Goal: Information Seeking & Learning: Learn about a topic

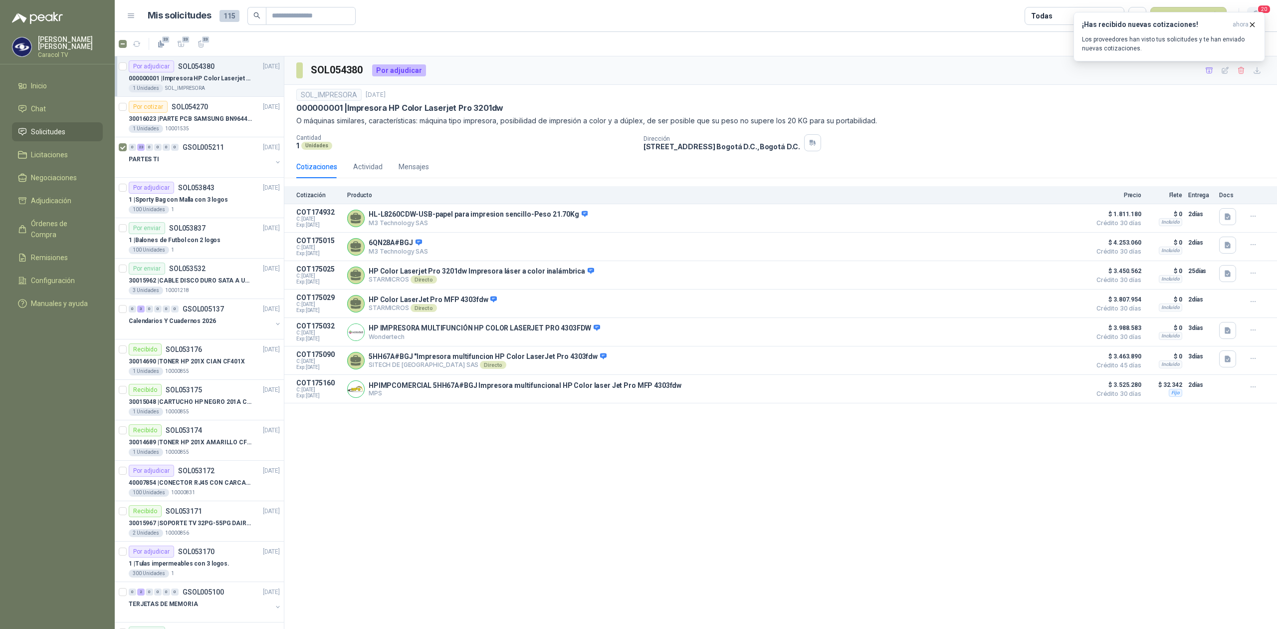
click at [1265, 6] on span "20" at bounding box center [1264, 8] width 14 height 9
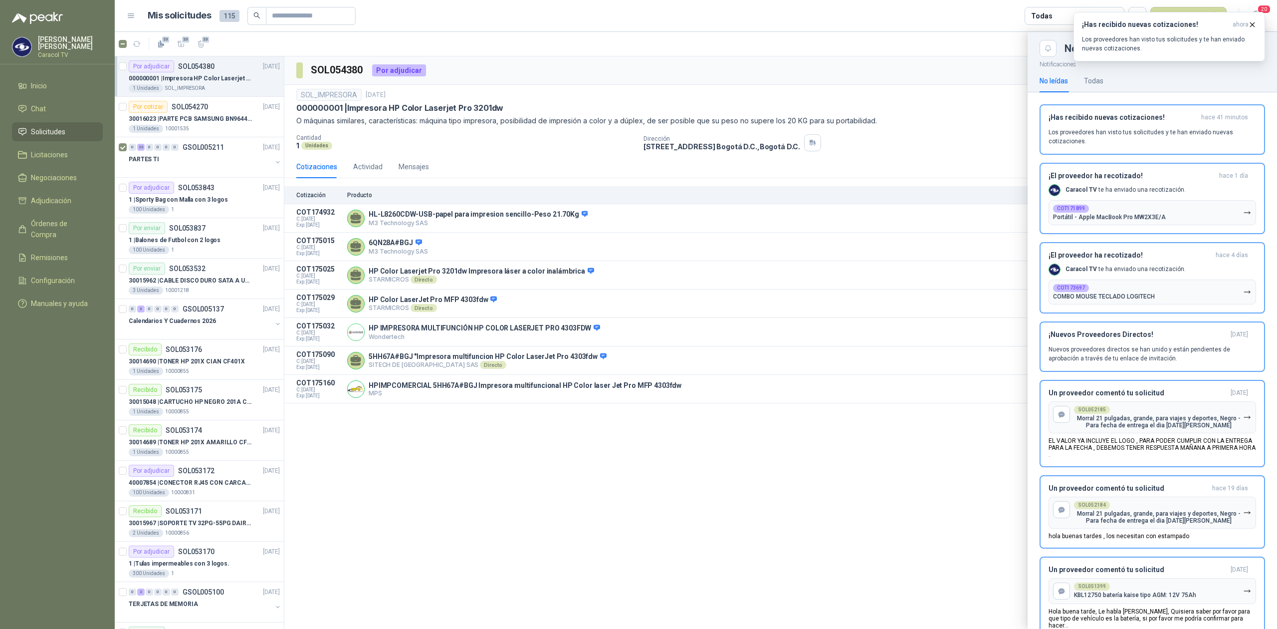
click at [178, 166] on div at bounding box center [696, 330] width 1163 height 597
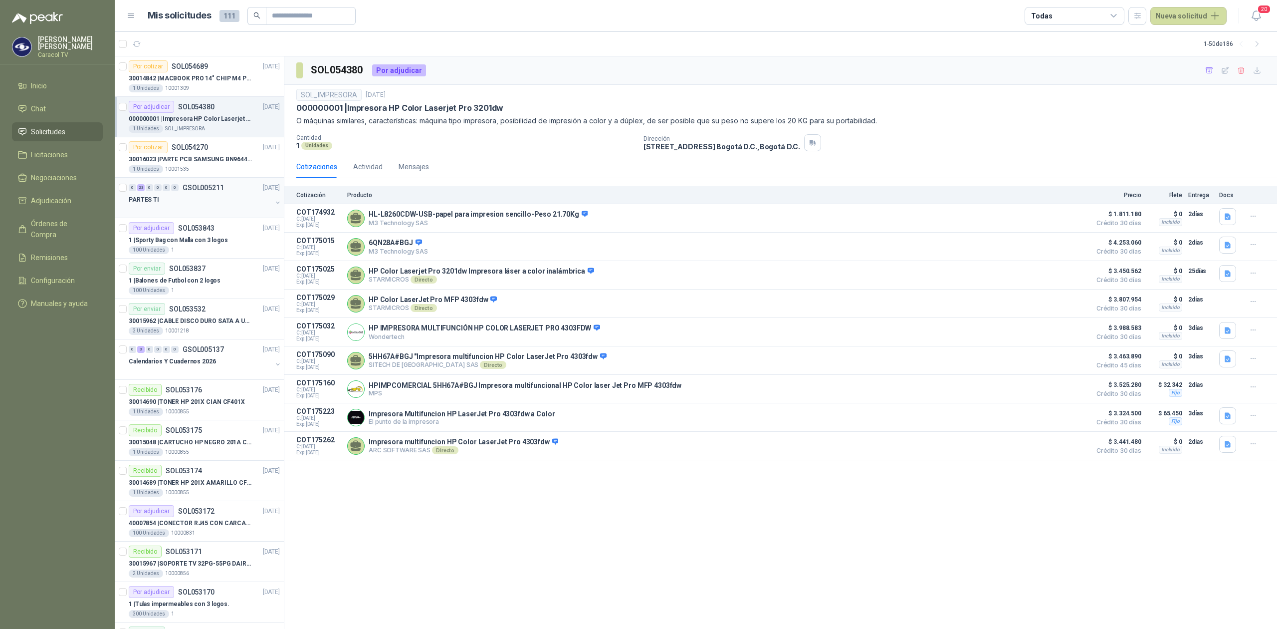
click at [170, 202] on div "PARTES TI" at bounding box center [200, 200] width 143 height 12
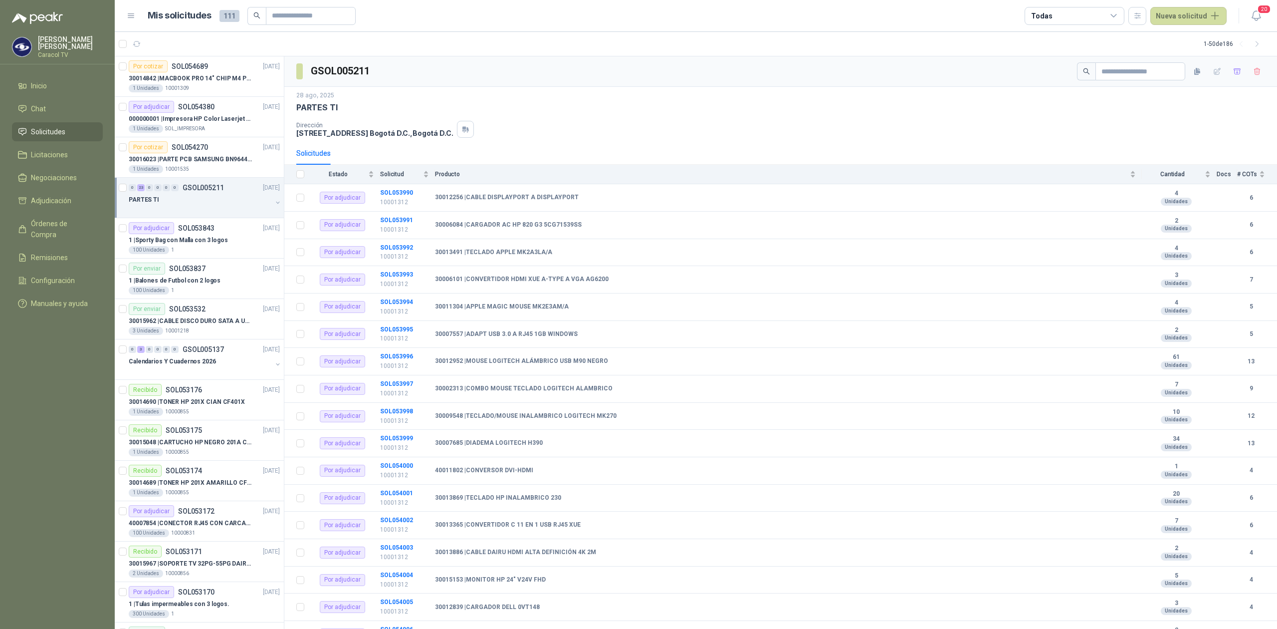
click at [122, 192] on div at bounding box center [124, 198] width 10 height 32
click at [184, 41] on span "23" at bounding box center [185, 39] width 9 height 8
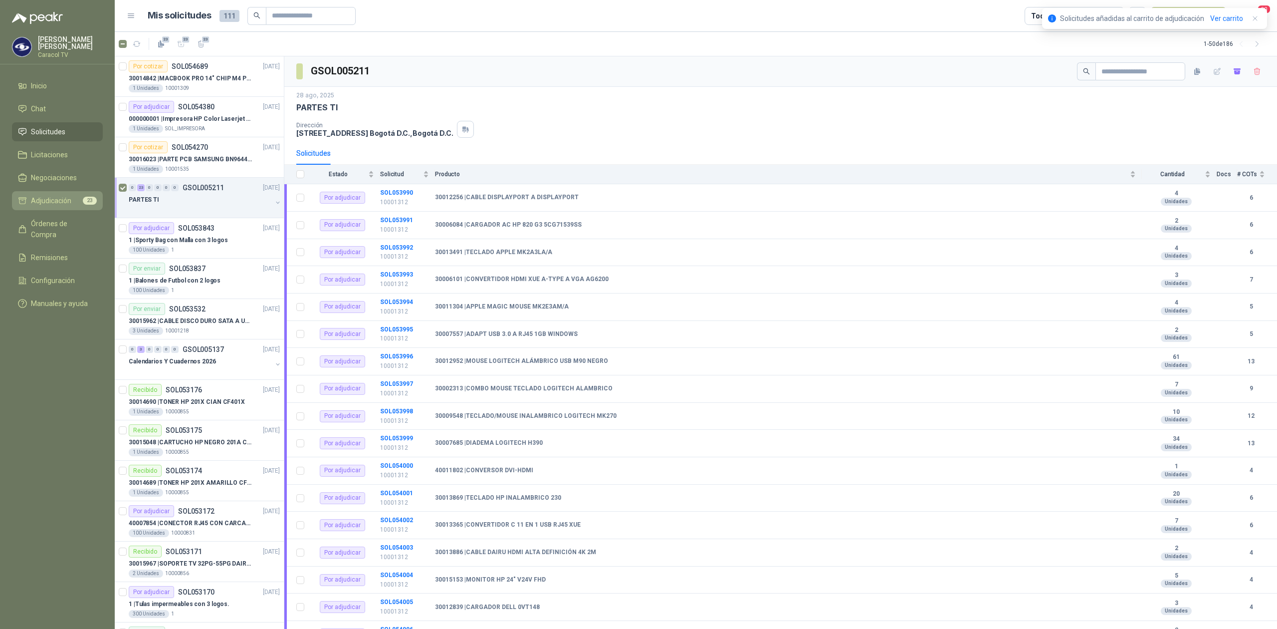
click at [35, 198] on span "Adjudicación" at bounding box center [51, 200] width 40 height 11
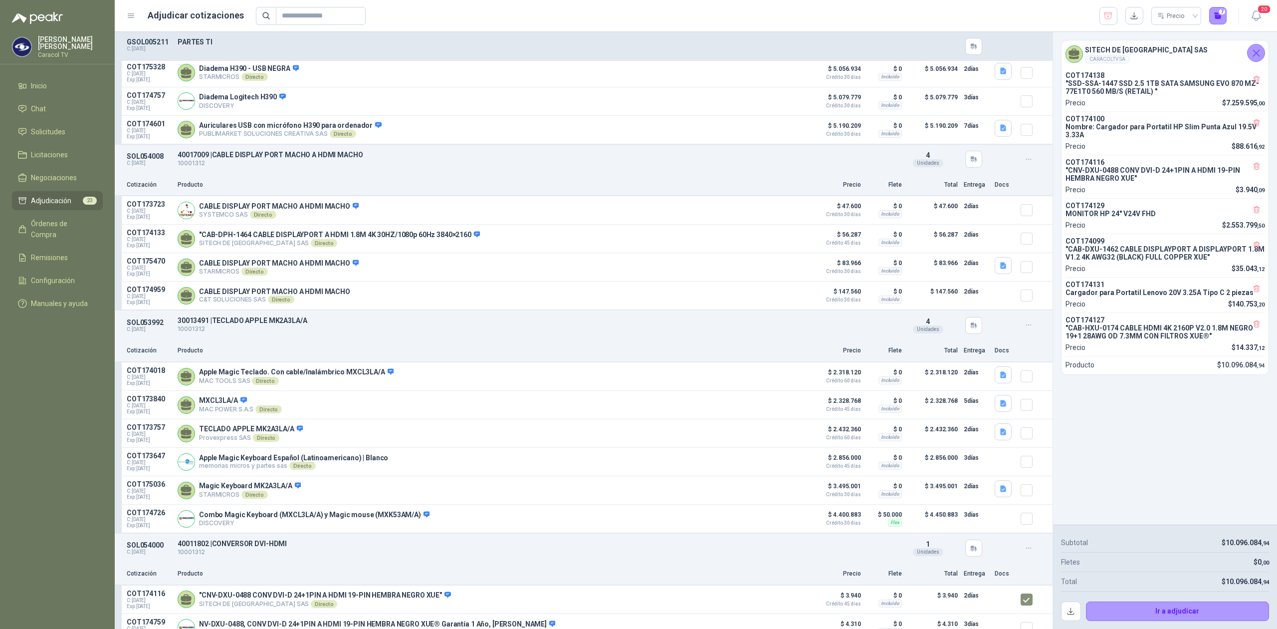
scroll to position [2881, 0]
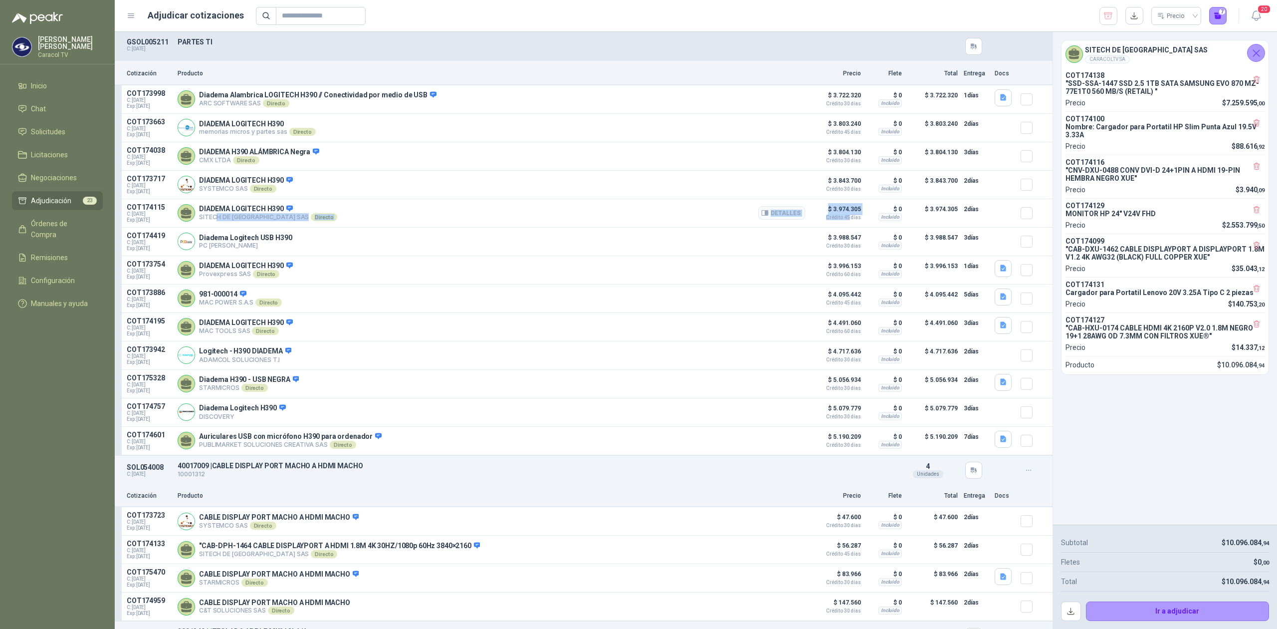
drag, startPoint x: 217, startPoint y: 220, endPoint x: 841, endPoint y: 222, distance: 624.8
click at [841, 222] on article "COT174115 C: [DATE] Exp: [DATE] DIADEMA LOGITECH H390 SITECH DE [GEOGRAPHIC_DAT…" at bounding box center [584, 213] width 938 height 28
click at [779, 98] on button "Detalles" at bounding box center [781, 98] width 47 height 13
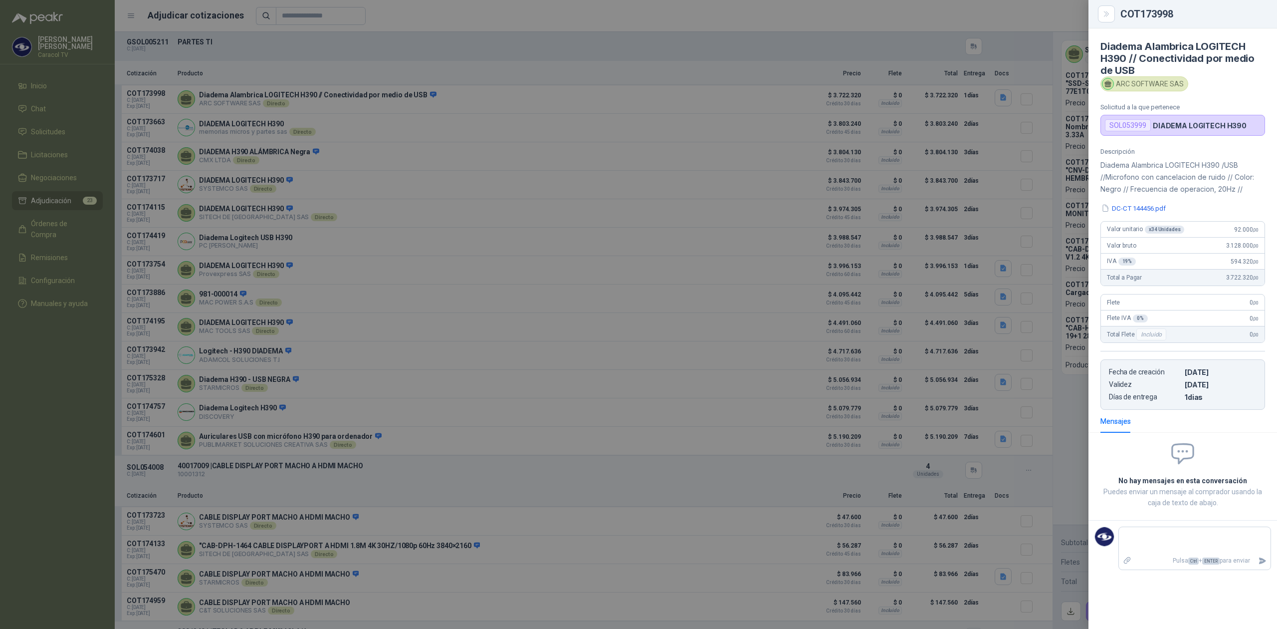
click at [356, 212] on div at bounding box center [638, 314] width 1277 height 629
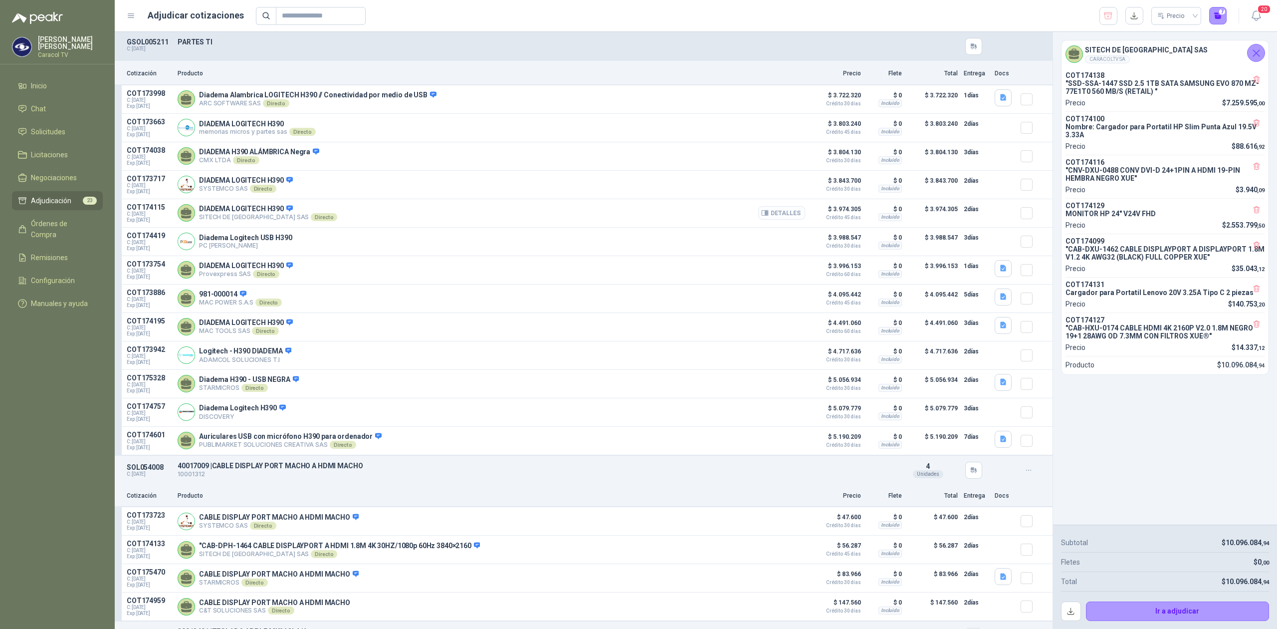
click at [775, 214] on button "Detalles" at bounding box center [781, 212] width 47 height 13
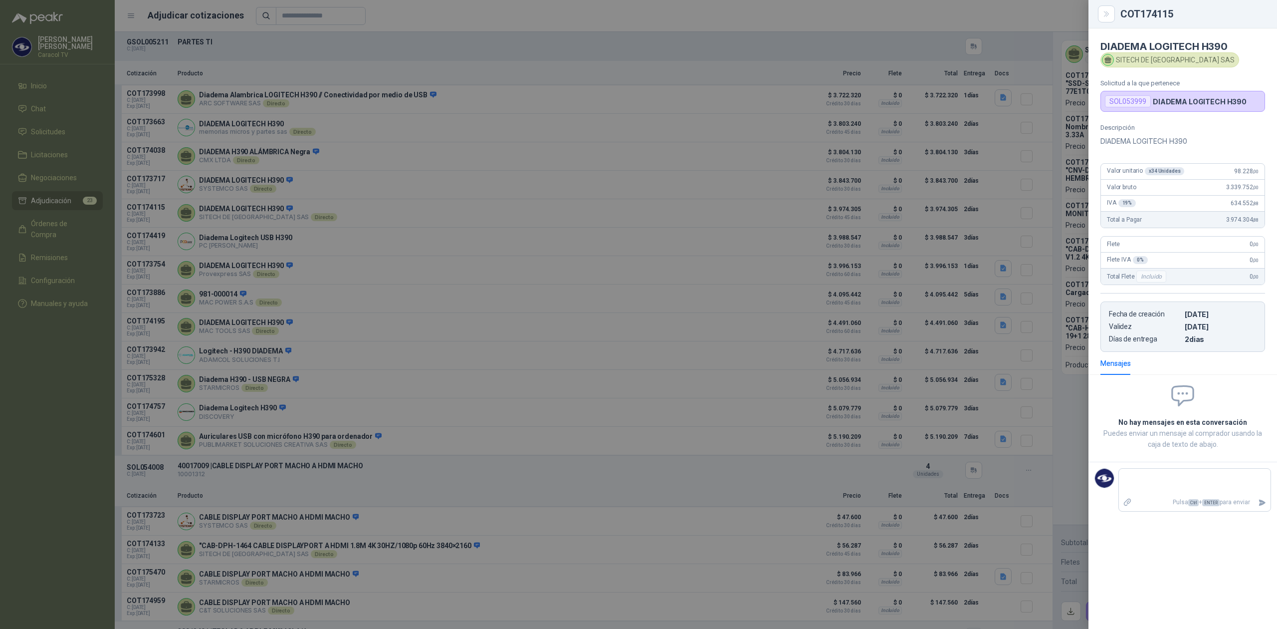
click at [797, 116] on div at bounding box center [638, 314] width 1277 height 629
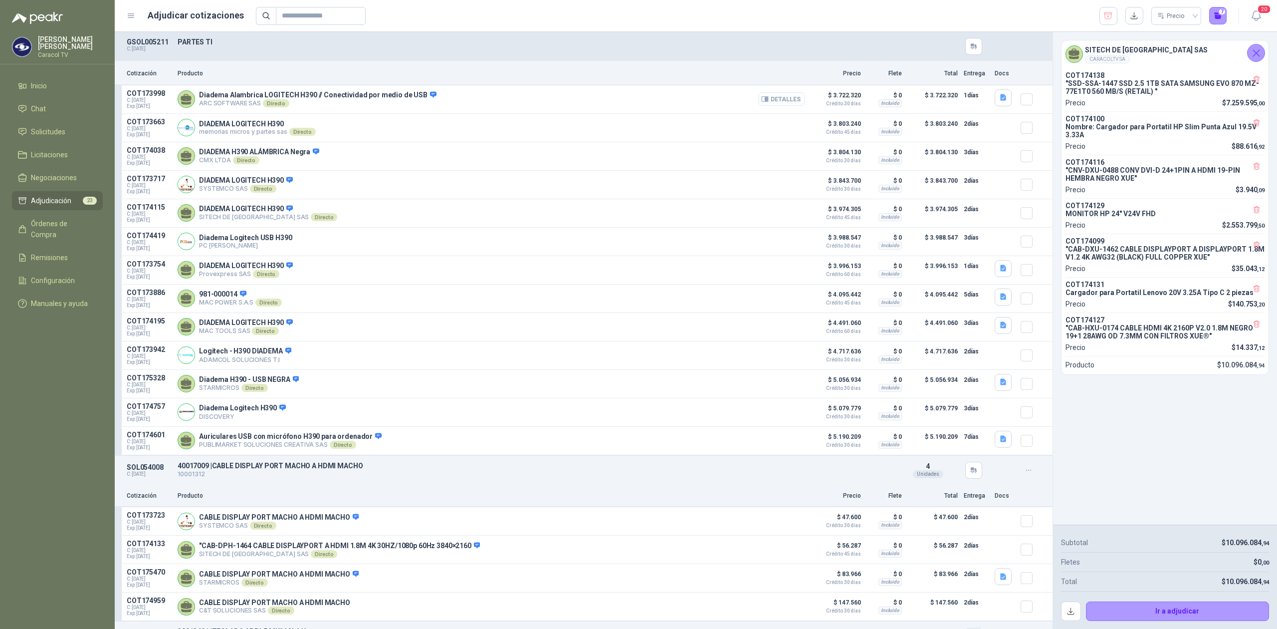
click at [773, 101] on button "Detalles" at bounding box center [781, 98] width 47 height 13
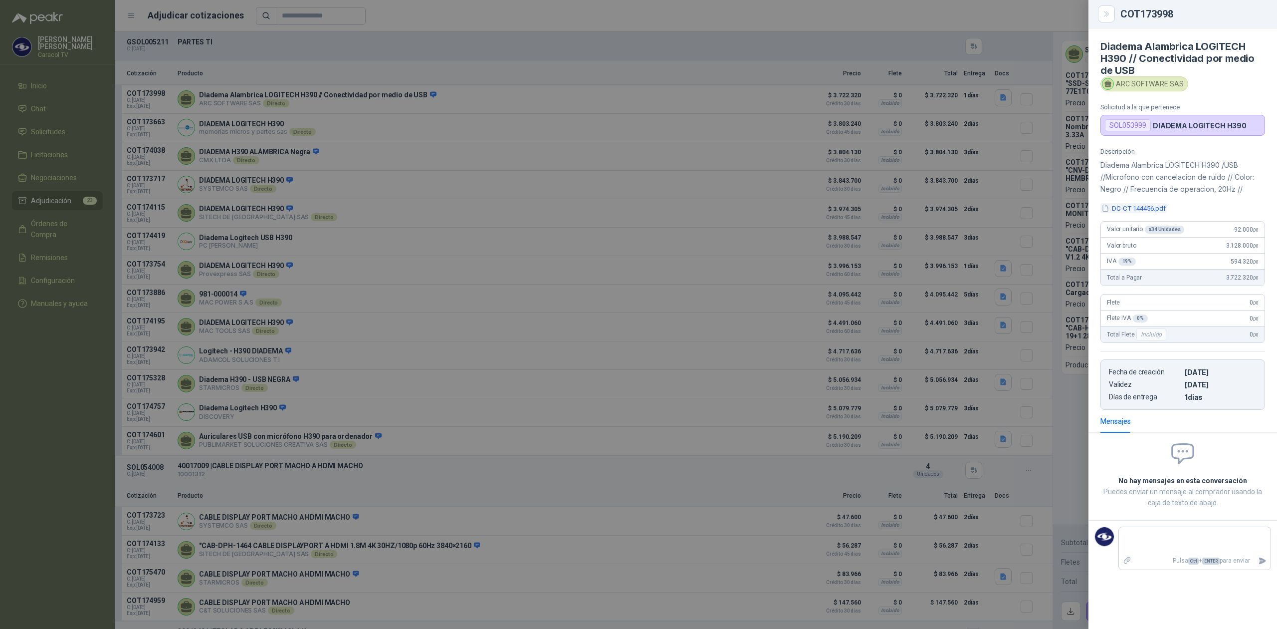
click at [1145, 208] on button "DC-CT 144456.pdf" at bounding box center [1134, 208] width 66 height 10
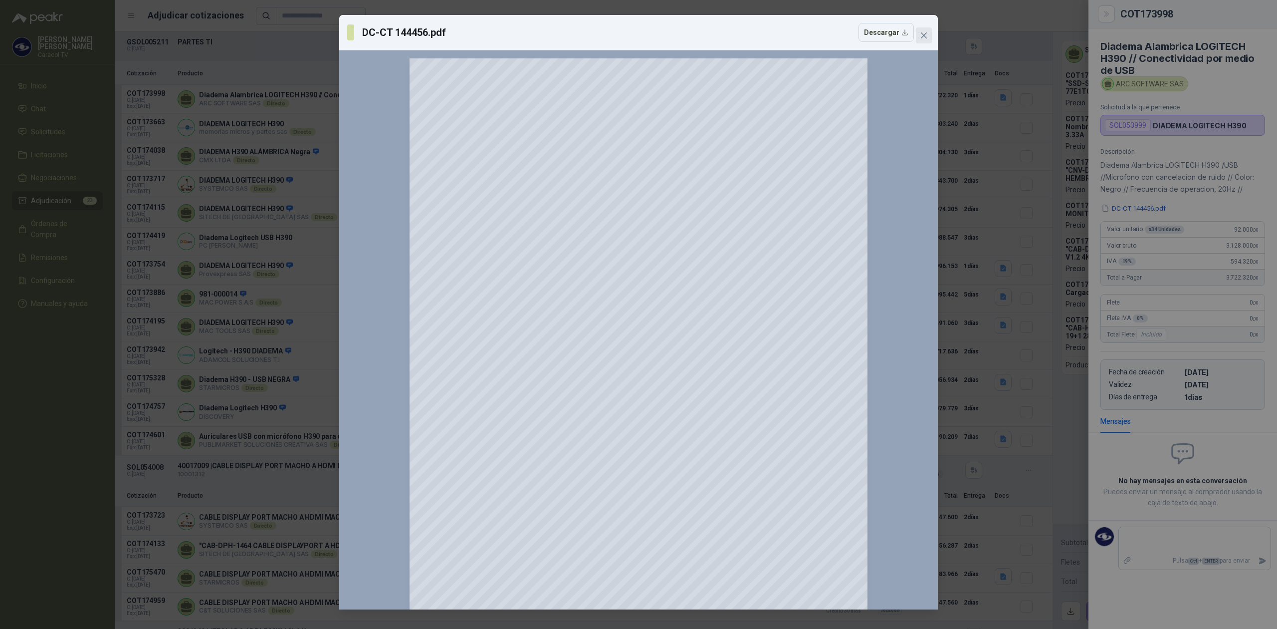
click at [921, 32] on icon "close" at bounding box center [924, 35] width 8 height 8
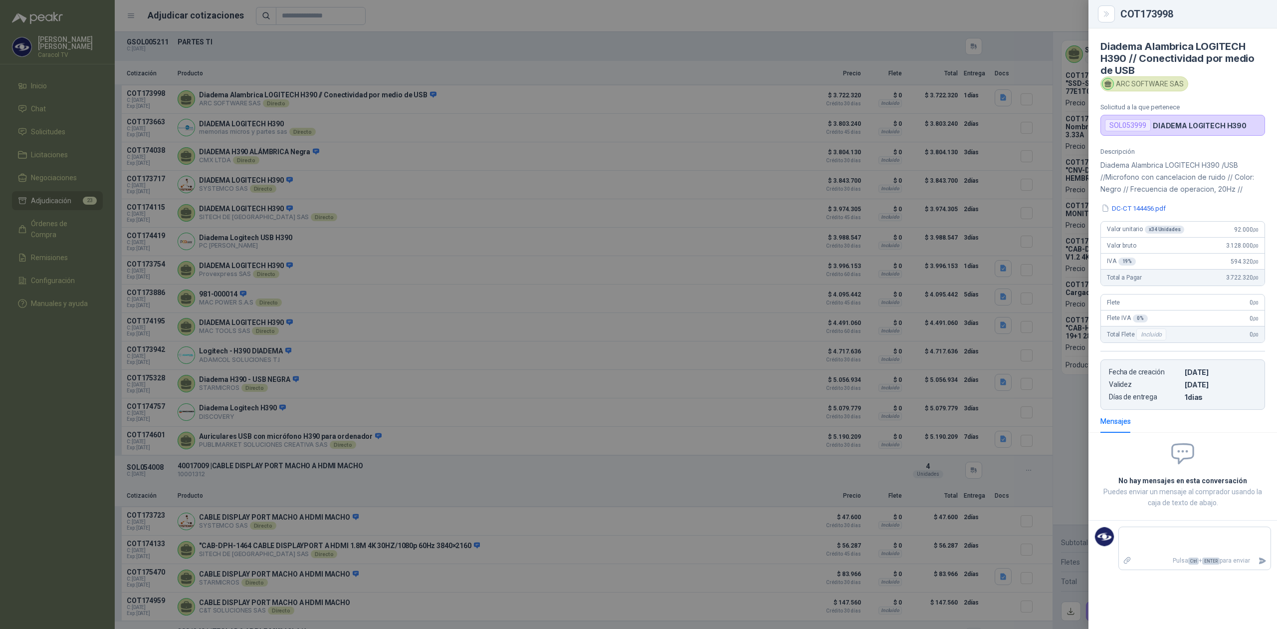
click at [368, 432] on div at bounding box center [638, 314] width 1277 height 629
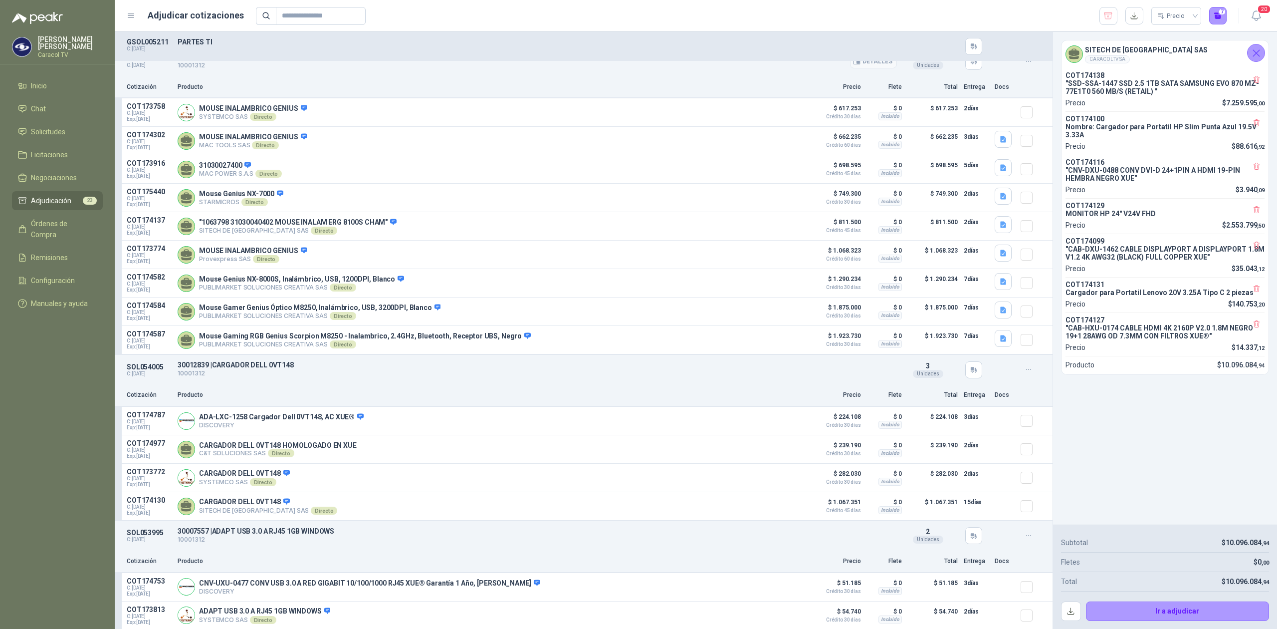
scroll to position [621, 0]
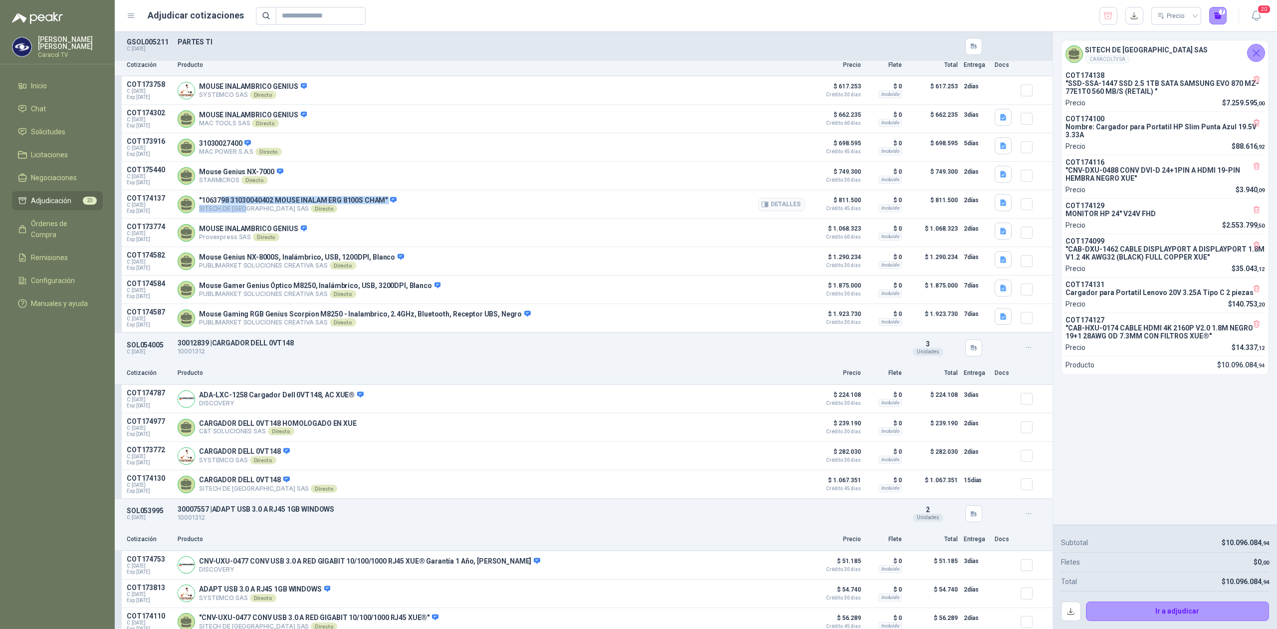
drag, startPoint x: 222, startPoint y: 209, endPoint x: 250, endPoint y: 217, distance: 29.5
click at [250, 213] on div ""1063798 31030040402 MOUSE INALAM ERG 8100S CHAM" SITECH DE [GEOGRAPHIC_DATA] S…" at bounding box center [298, 204] width 198 height 17
click at [263, 213] on p "SITECH DE [GEOGRAPHIC_DATA] SAS Directo" at bounding box center [298, 209] width 198 height 8
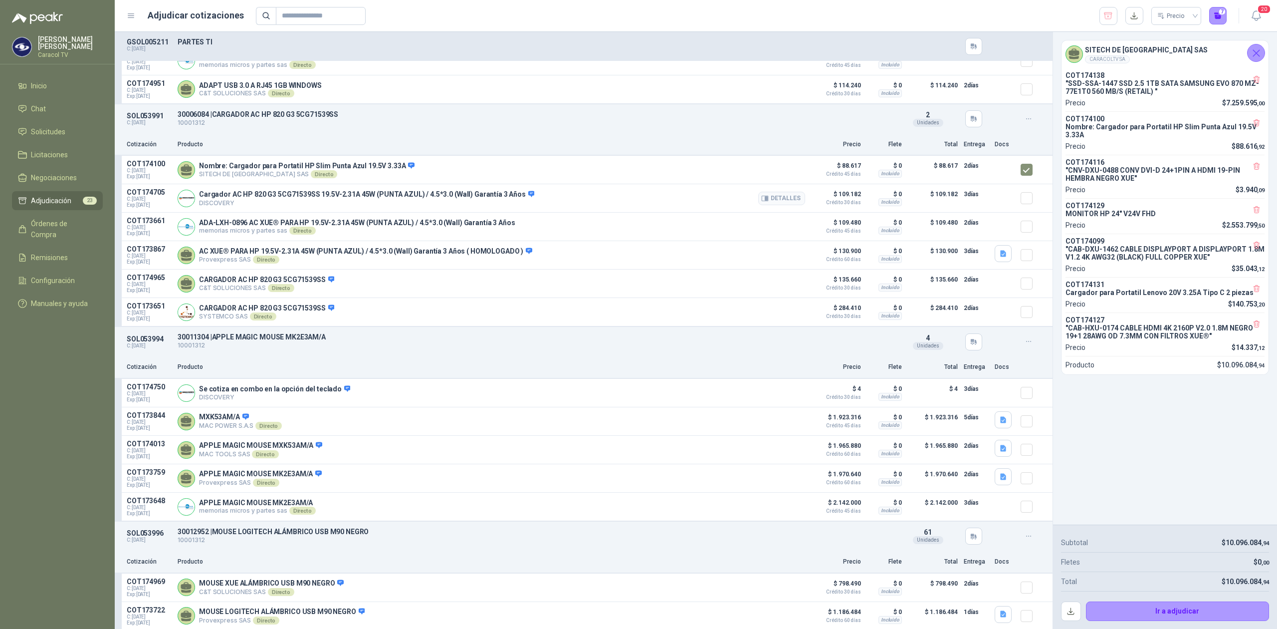
scroll to position [1242, 0]
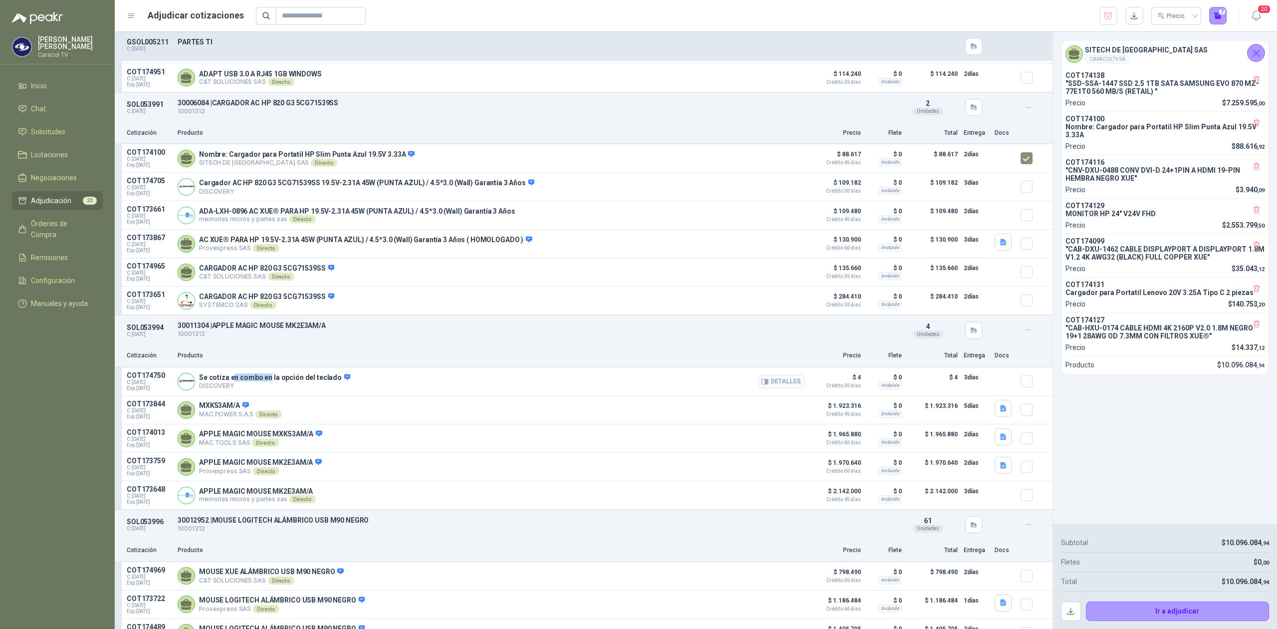
drag, startPoint x: 233, startPoint y: 384, endPoint x: 266, endPoint y: 387, distance: 34.1
click at [266, 382] on p "Se cotiza en combo en la opción del teclado" at bounding box center [274, 377] width 151 height 9
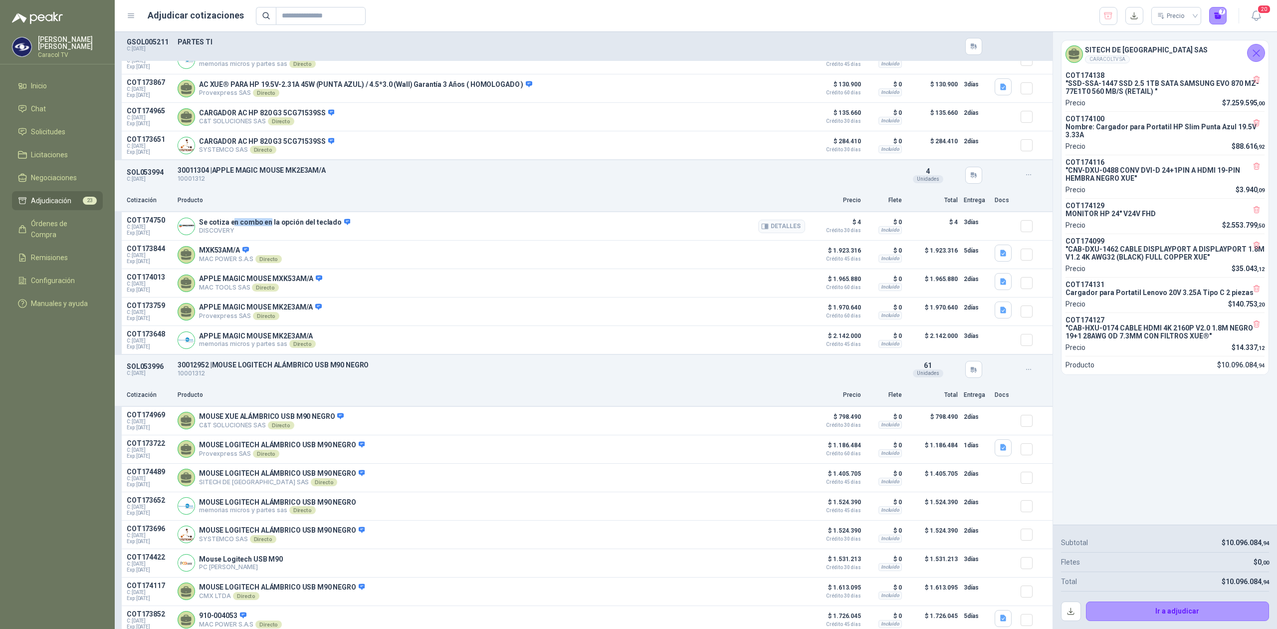
scroll to position [1552, 0]
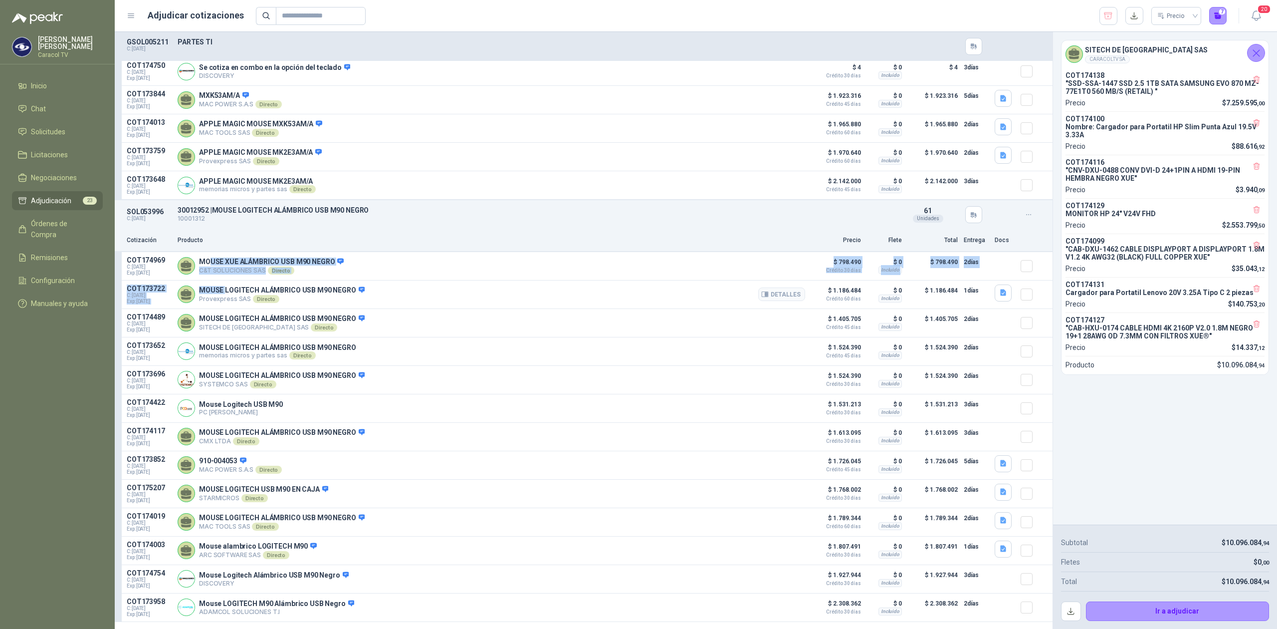
drag, startPoint x: 209, startPoint y: 277, endPoint x: 224, endPoint y: 304, distance: 30.4
click at [224, 304] on div "COT174969 C: [DATE] Exp: [DATE] MOUSE XUE ALÁMBRICO USB M90 NEGRO C&T SOLUCIONE…" at bounding box center [584, 437] width 938 height 370
click at [244, 295] on p "MOUSE LOGITECH ALÁMBRICO USB M90 NEGRO" at bounding box center [282, 290] width 166 height 9
drag, startPoint x: 223, startPoint y: 306, endPoint x: 284, endPoint y: 306, distance: 61.4
click at [284, 295] on p "MOUSE LOGITECH ALÁMBRICO USB M90 NEGRO" at bounding box center [282, 290] width 166 height 9
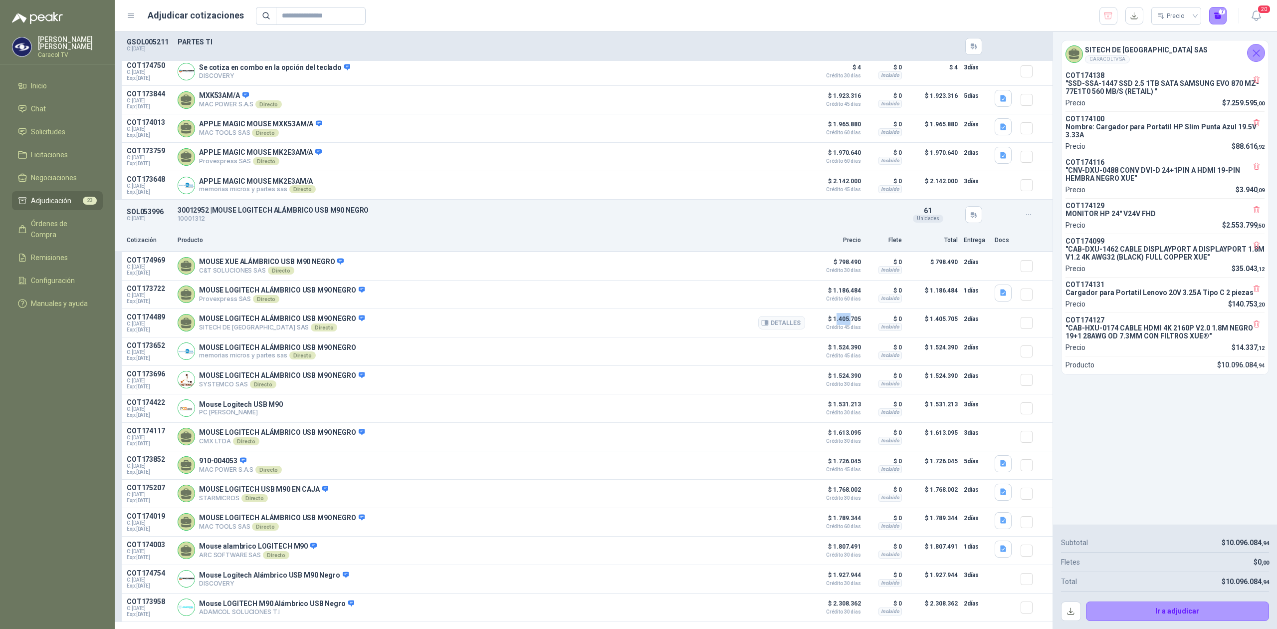
drag, startPoint x: 843, startPoint y: 332, endPoint x: 829, endPoint y: 335, distance: 14.4
click at [829, 330] on p "$ 1.405.705 Crédito 45 días" at bounding box center [836, 321] width 50 height 17
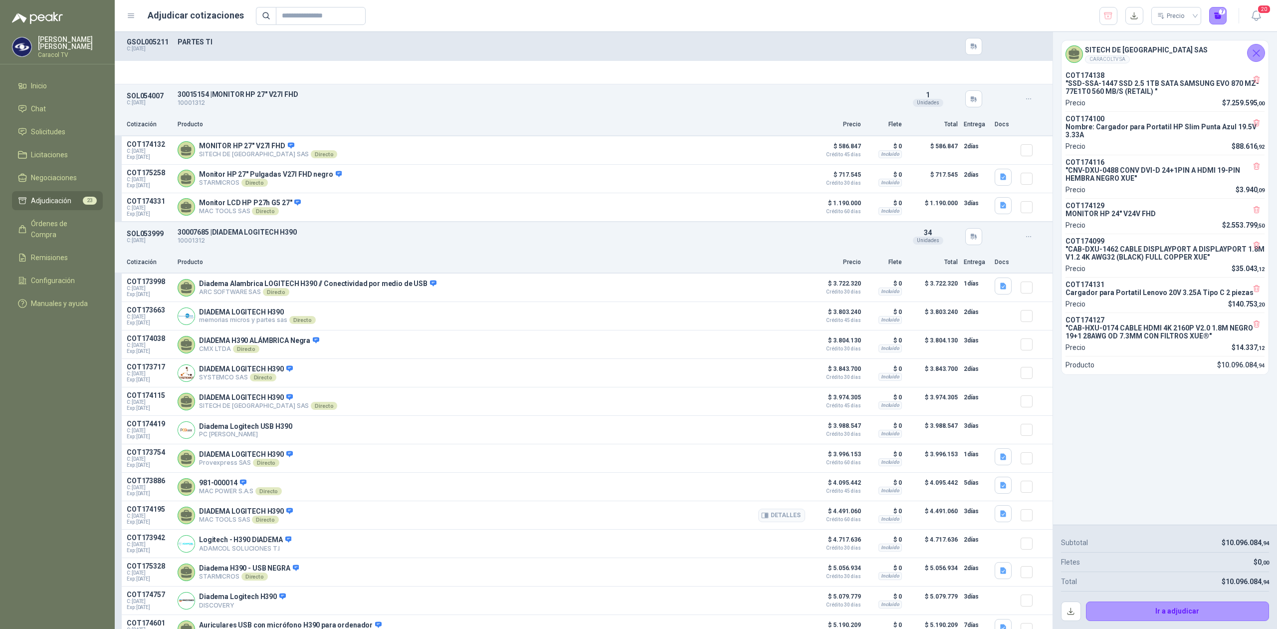
scroll to position [2794, 0]
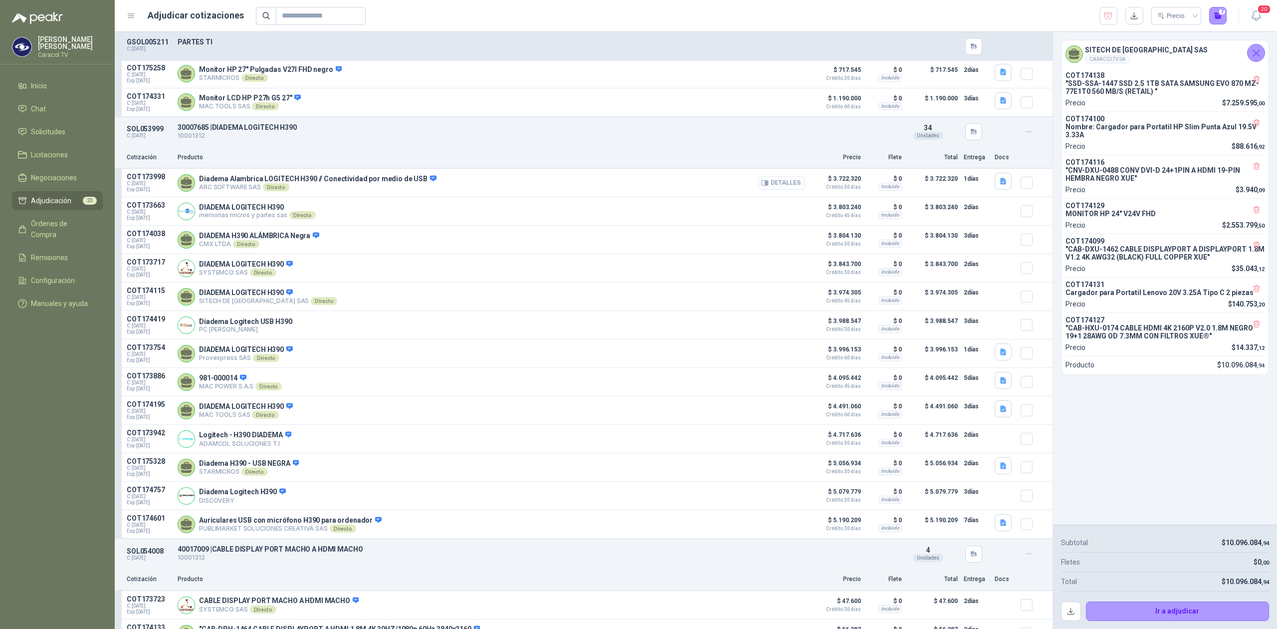
click at [781, 186] on button "Detalles" at bounding box center [781, 182] width 47 height 13
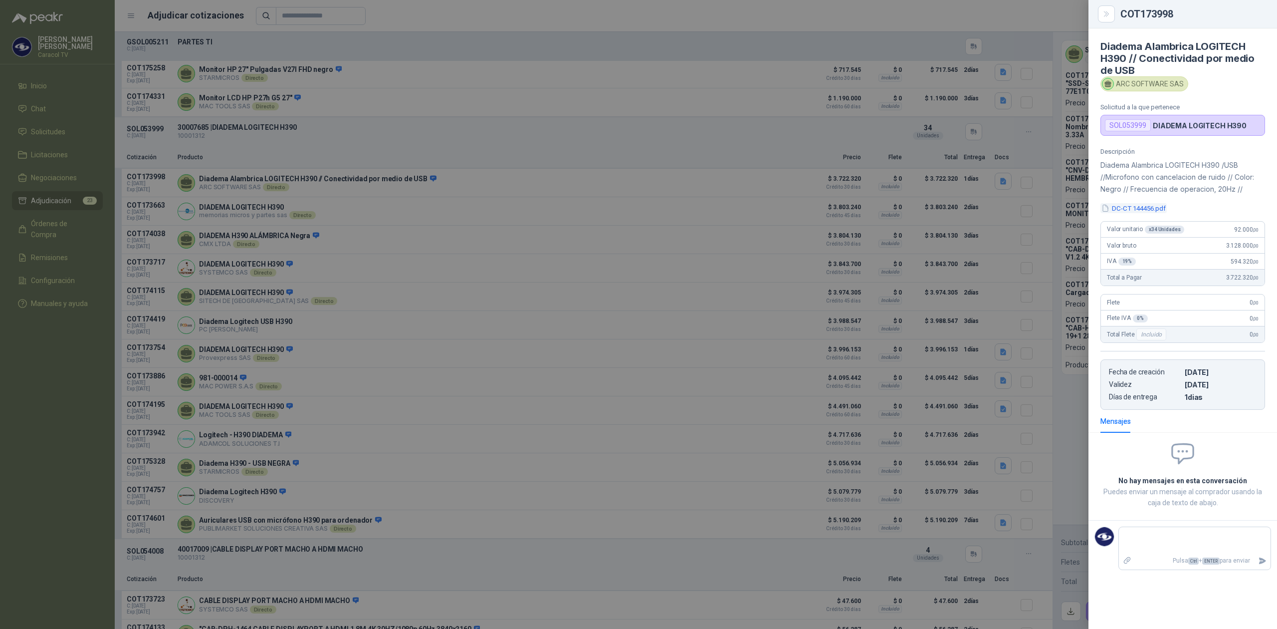
click at [1139, 207] on button "DC-CT 144456.pdf" at bounding box center [1134, 208] width 66 height 10
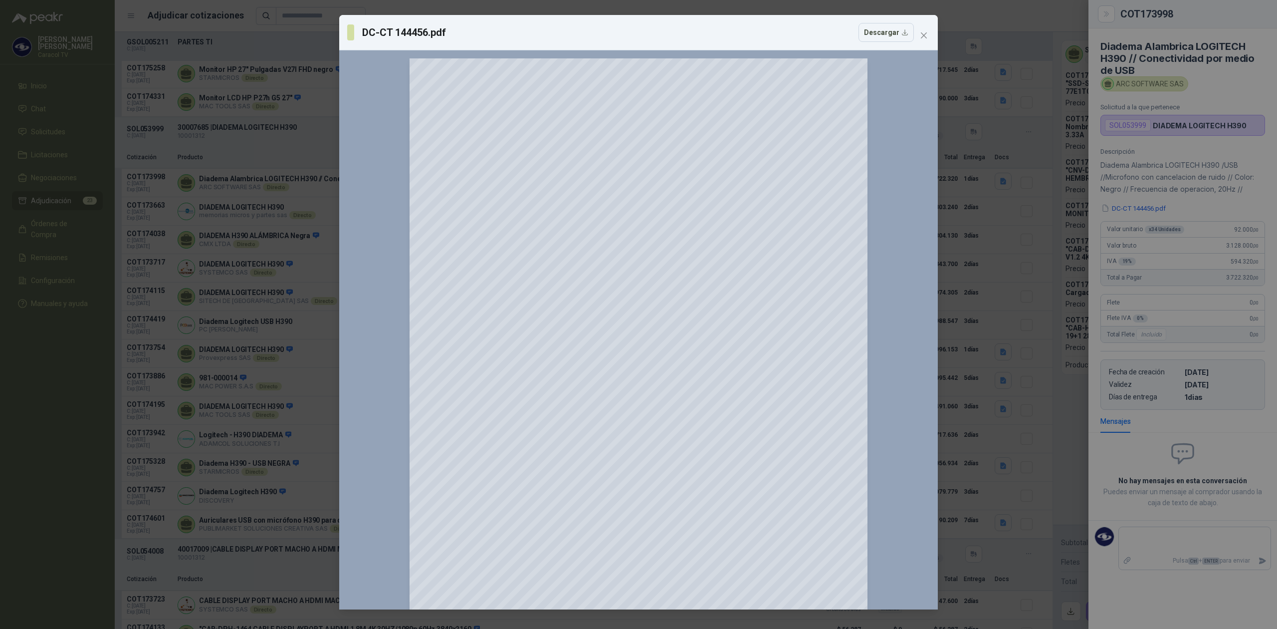
click at [265, 456] on div "DC-CT 144456.pdf Descargar 150 %" at bounding box center [638, 314] width 1277 height 629
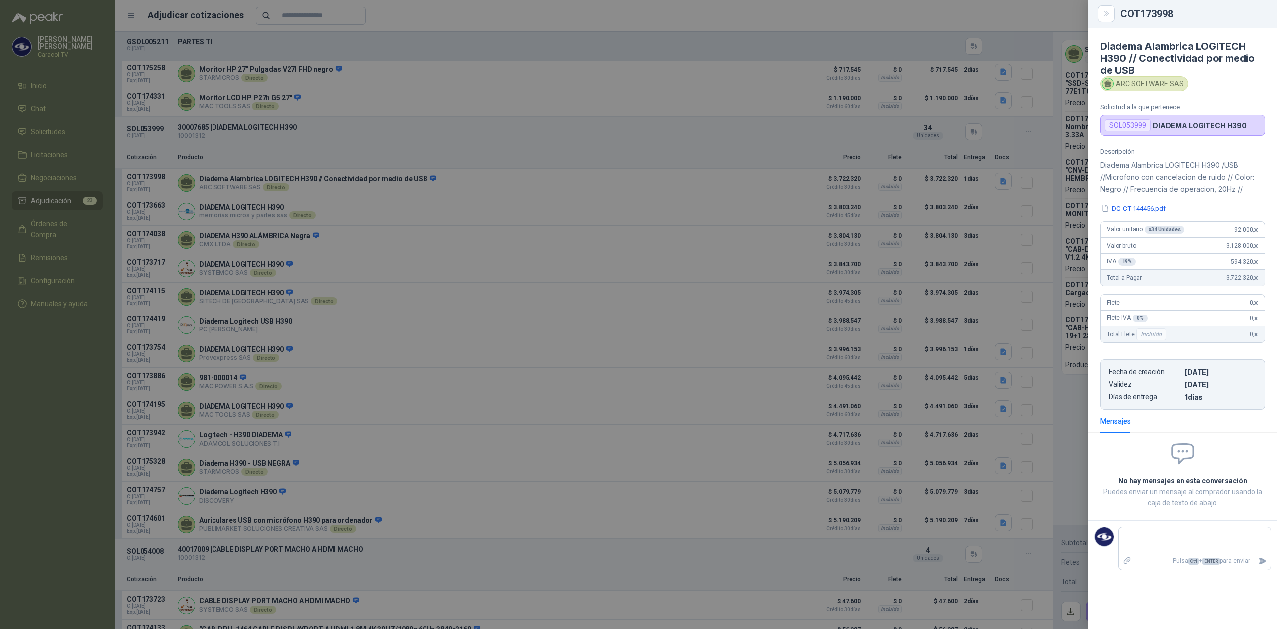
click at [368, 356] on div at bounding box center [638, 314] width 1277 height 629
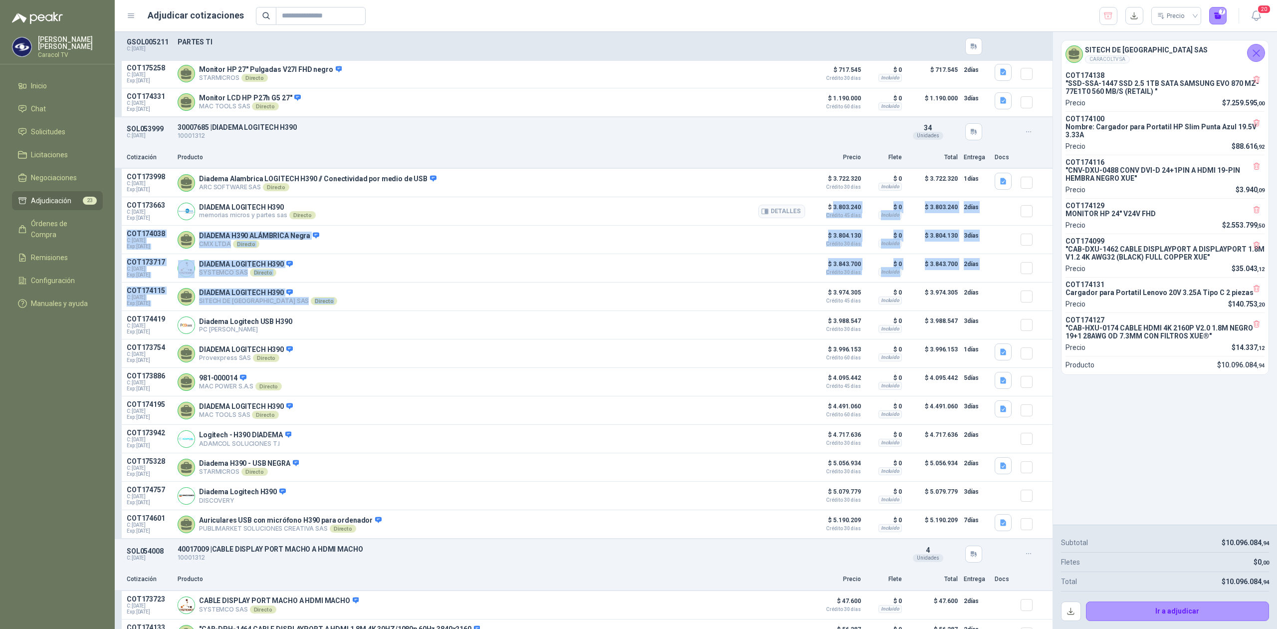
drag, startPoint x: 824, startPoint y: 302, endPoint x: 827, endPoint y: 216, distance: 86.4
click at [827, 216] on div "COT173998 C: [DATE] Exp: [DATE] Diadema Alambrica LOGITECH H390 // Conectividad…" at bounding box center [584, 354] width 938 height 370
click at [825, 213] on p "$ 3.803.240 Crédito 45 días" at bounding box center [836, 209] width 50 height 17
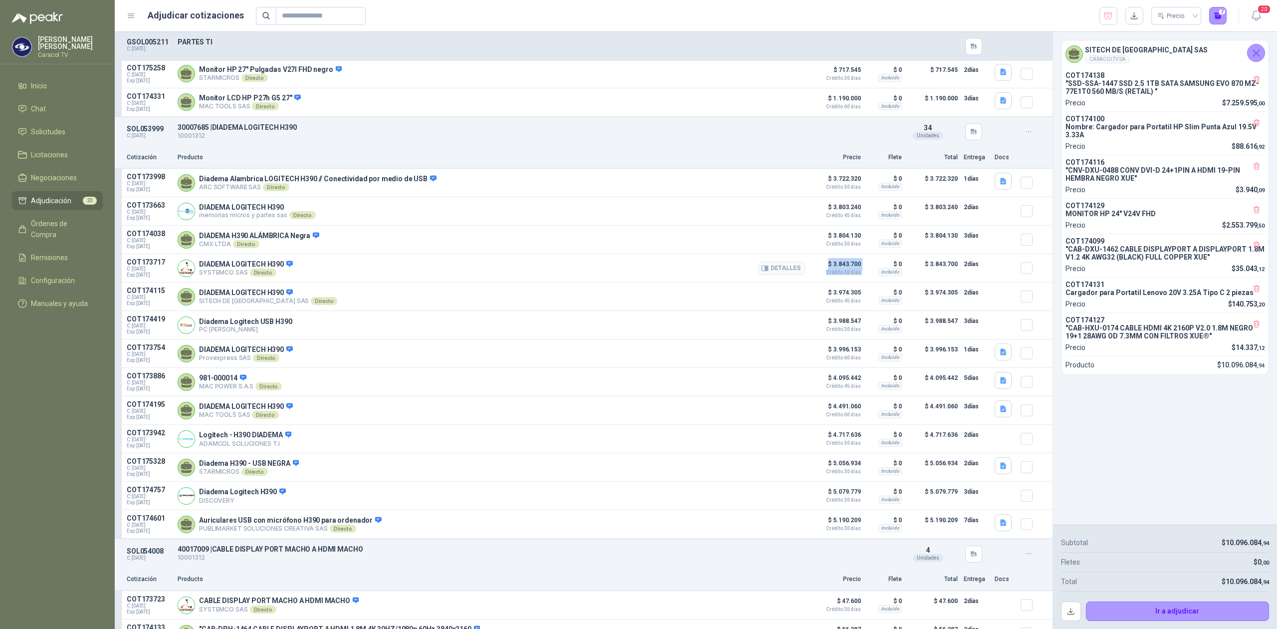
drag, startPoint x: 860, startPoint y: 269, endPoint x: 809, endPoint y: 268, distance: 50.9
click at [809, 268] on article "COT173717 C: [DATE] Exp: [DATE] DIADEMA LOGITECH H390 SYSTEMCO SAS Directo Deta…" at bounding box center [584, 268] width 938 height 28
click at [769, 190] on button "Detalles" at bounding box center [781, 182] width 47 height 13
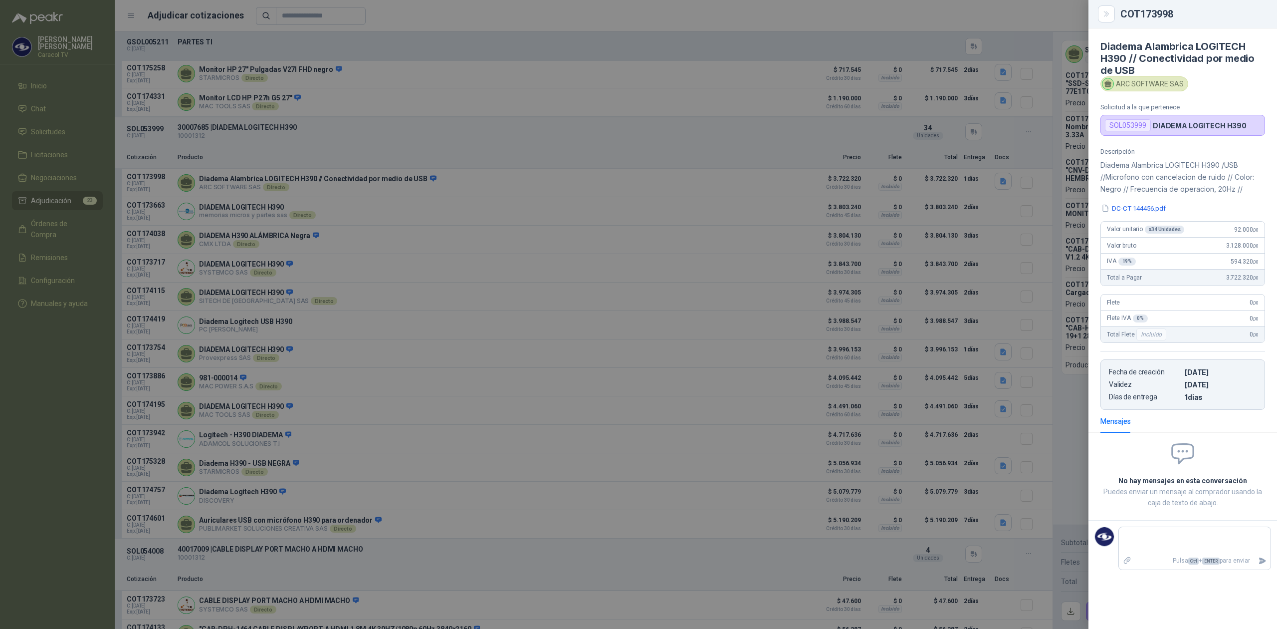
click at [519, 493] on div at bounding box center [638, 314] width 1277 height 629
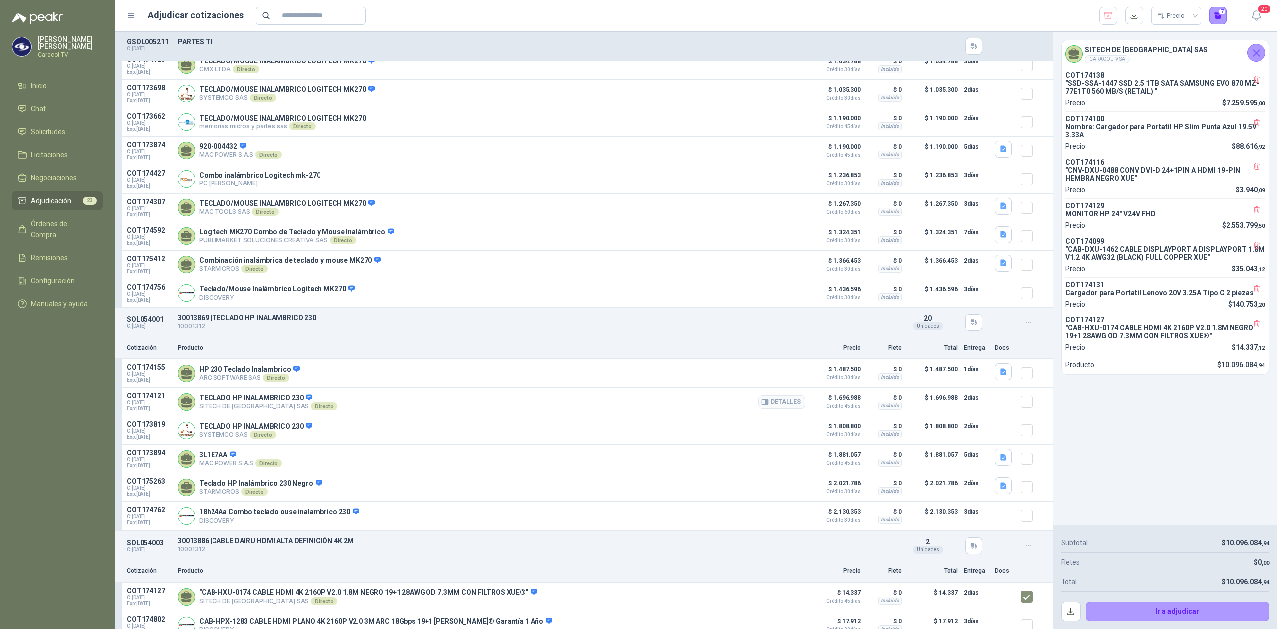
scroll to position [5055, 0]
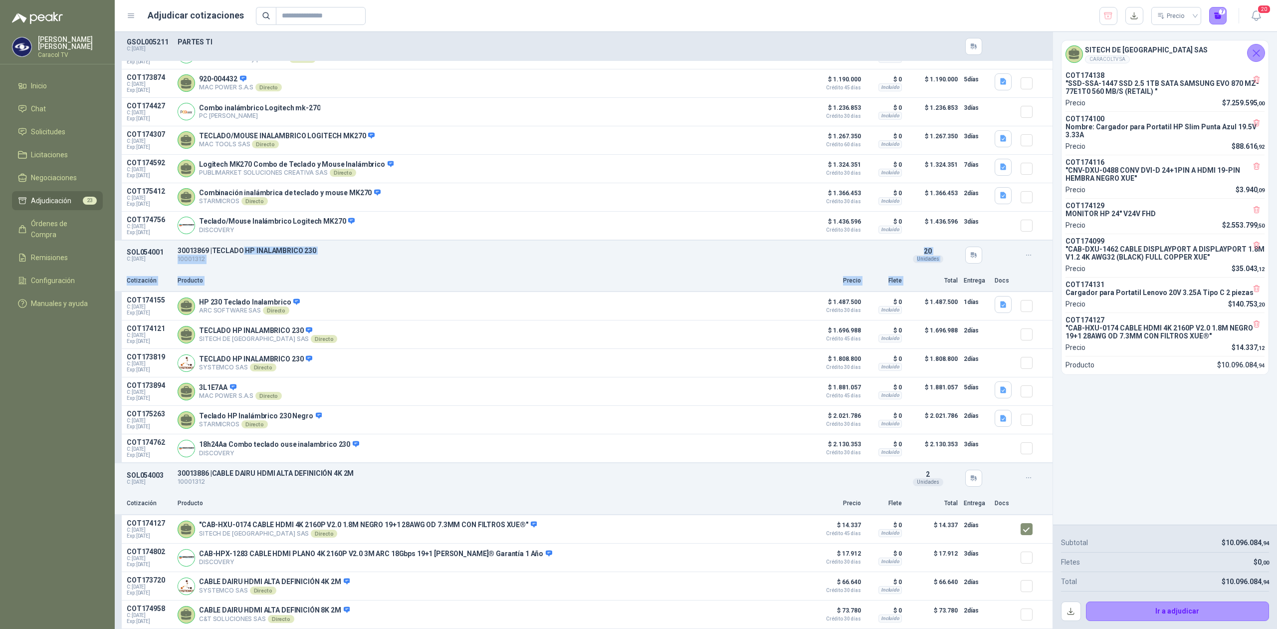
drag, startPoint x: 244, startPoint y: 238, endPoint x: 930, endPoint y: 269, distance: 687.3
click at [930, 269] on article "SOL054001 C: [DATE] 30013869 | TECLADO HP INALAMBRICO 230 10001312 Detalles …" at bounding box center [584, 351] width 938 height 223
click at [250, 326] on p "TECLADO HP INALAMBRICO 230" at bounding box center [268, 330] width 138 height 9
drag, startPoint x: 250, startPoint y: 322, endPoint x: 271, endPoint y: 324, distance: 22.0
click at [271, 326] on p "TECLADO HP INALAMBRICO 230" at bounding box center [268, 330] width 138 height 9
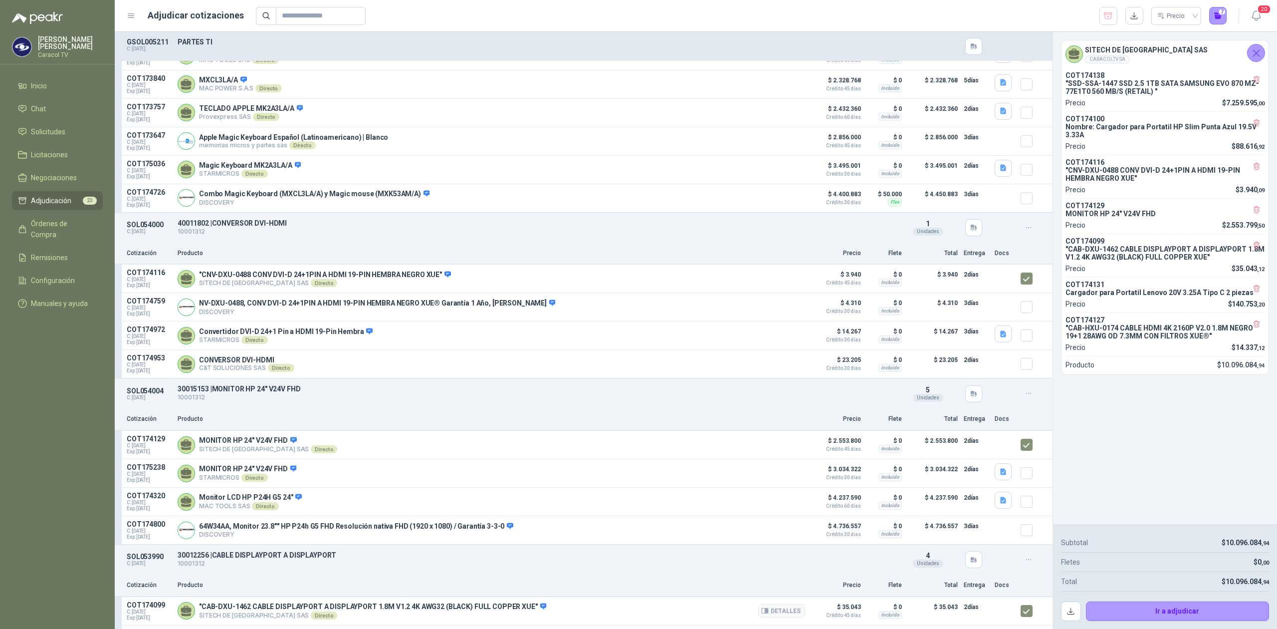
scroll to position [3503, 0]
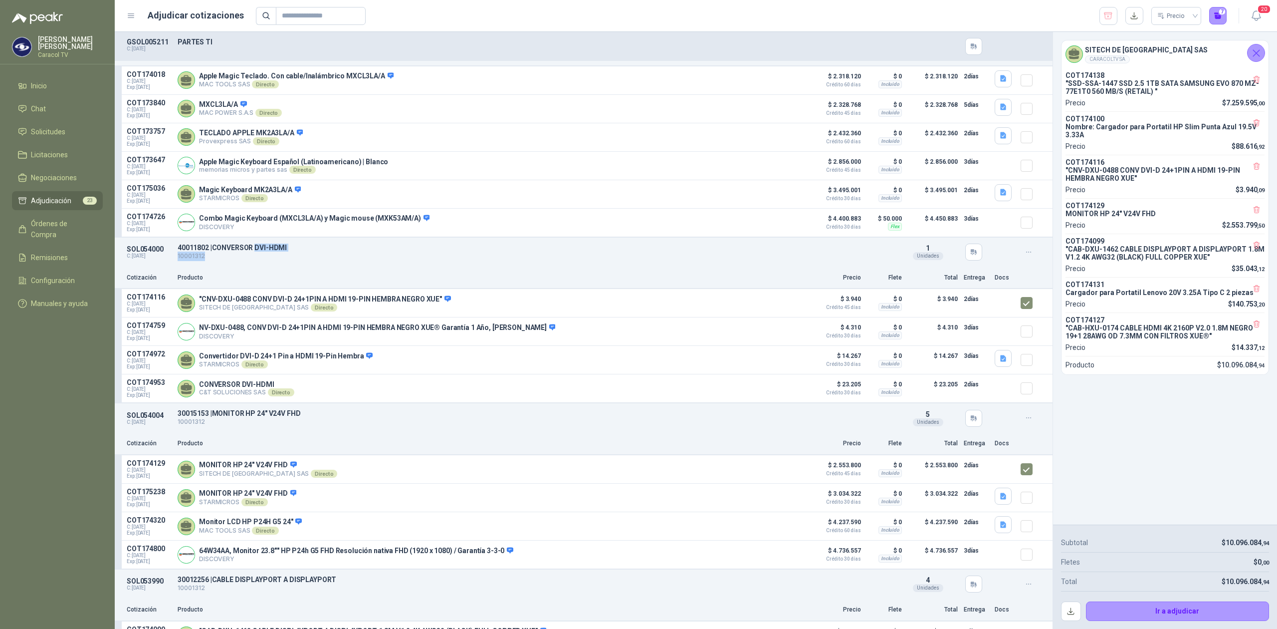
drag, startPoint x: 258, startPoint y: 252, endPoint x: 286, endPoint y: 267, distance: 32.4
click at [286, 267] on div "SOL054000 C: [DATE] 40011802 | CONVERSOR DVI-HDMI 10001312 Detalles 1 Unidades" at bounding box center [584, 252] width 938 height 29
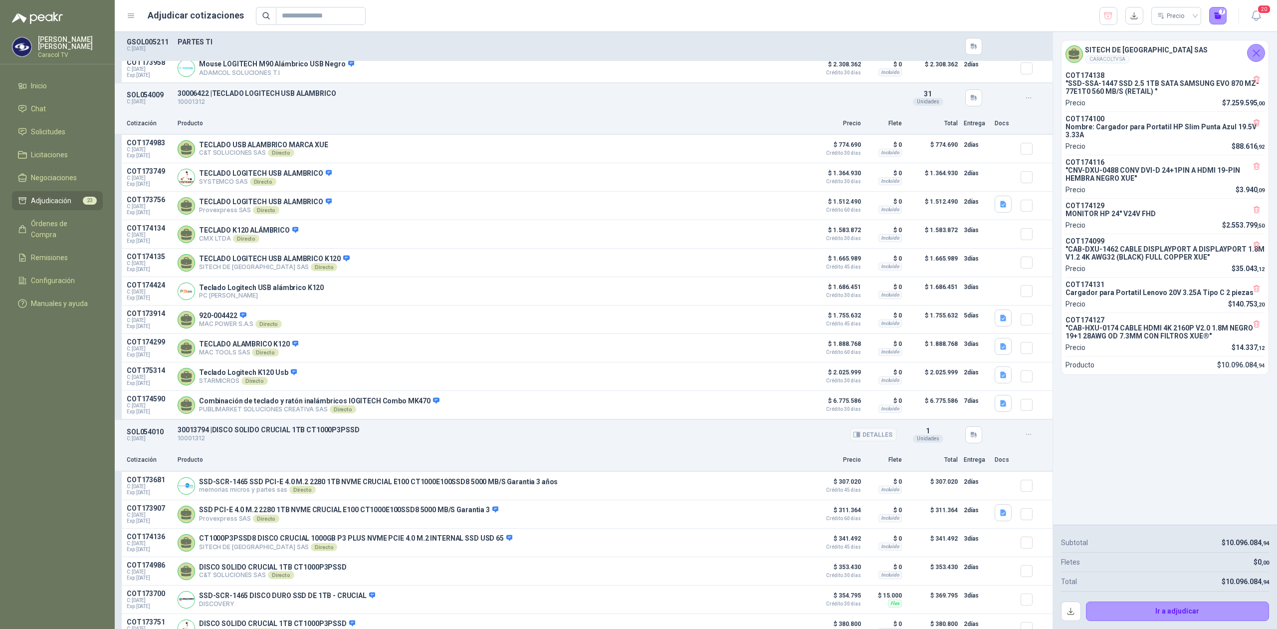
scroll to position [1950, 0]
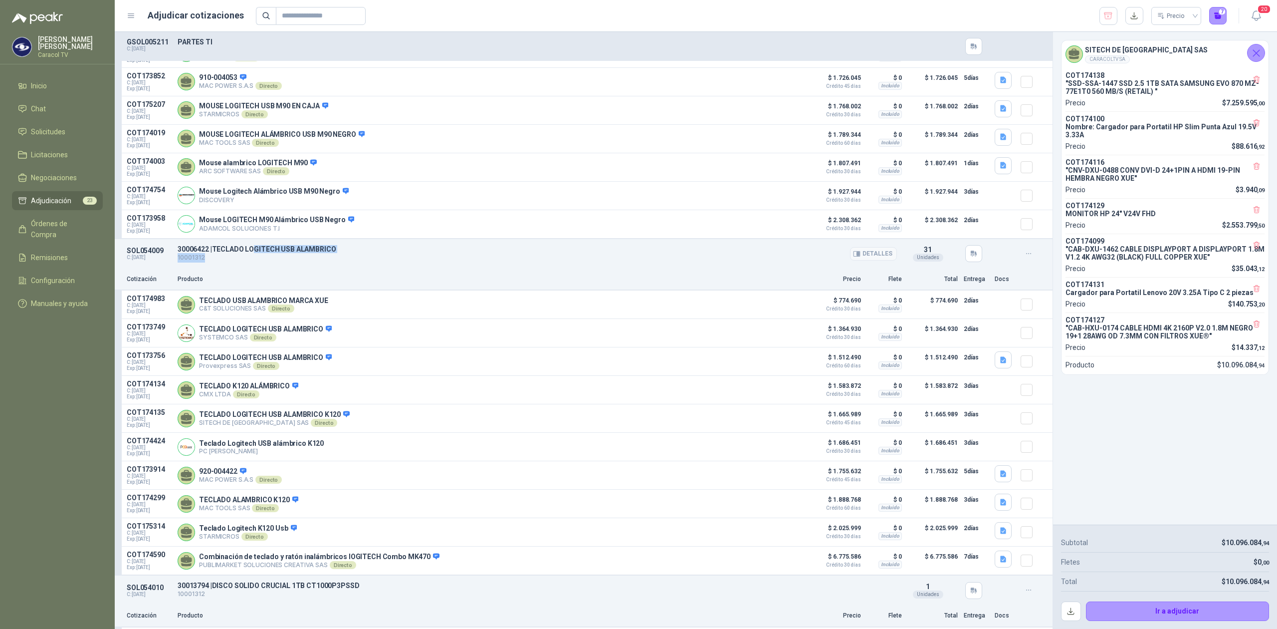
drag, startPoint x: 256, startPoint y: 262, endPoint x: 344, endPoint y: 266, distance: 88.4
click at [344, 262] on div "30006422 | TECLADO LOGITECH USB ALAMBRICO 10001312 Detalles" at bounding box center [538, 253] width 720 height 17
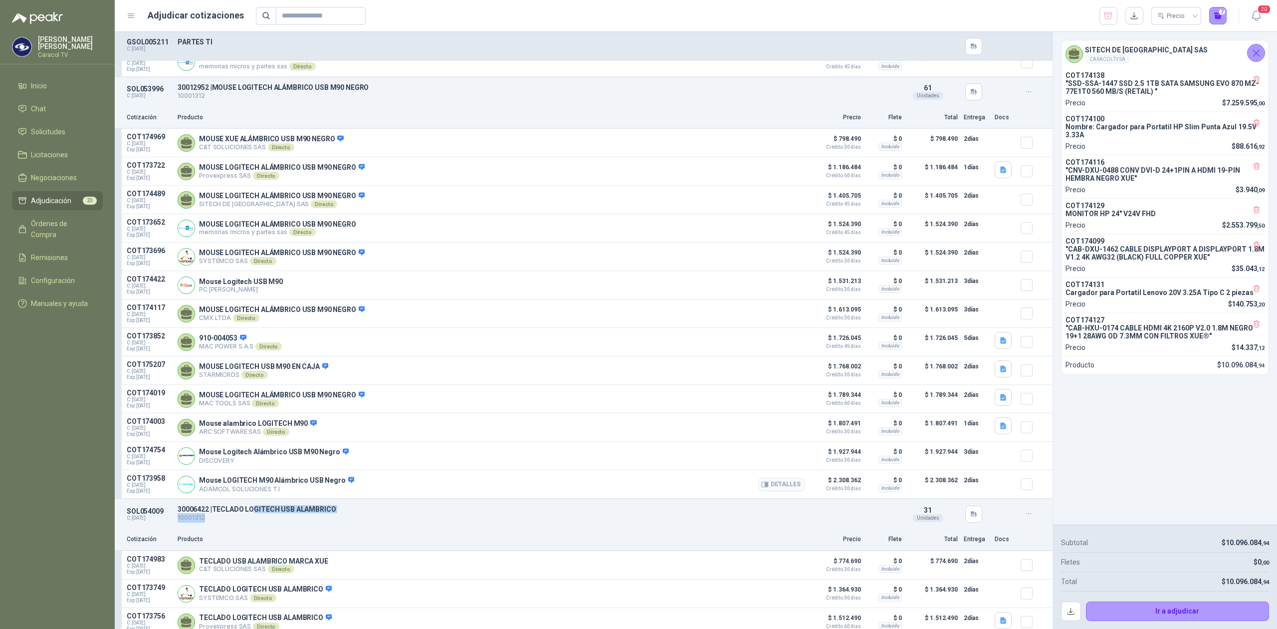
scroll to position [1640, 0]
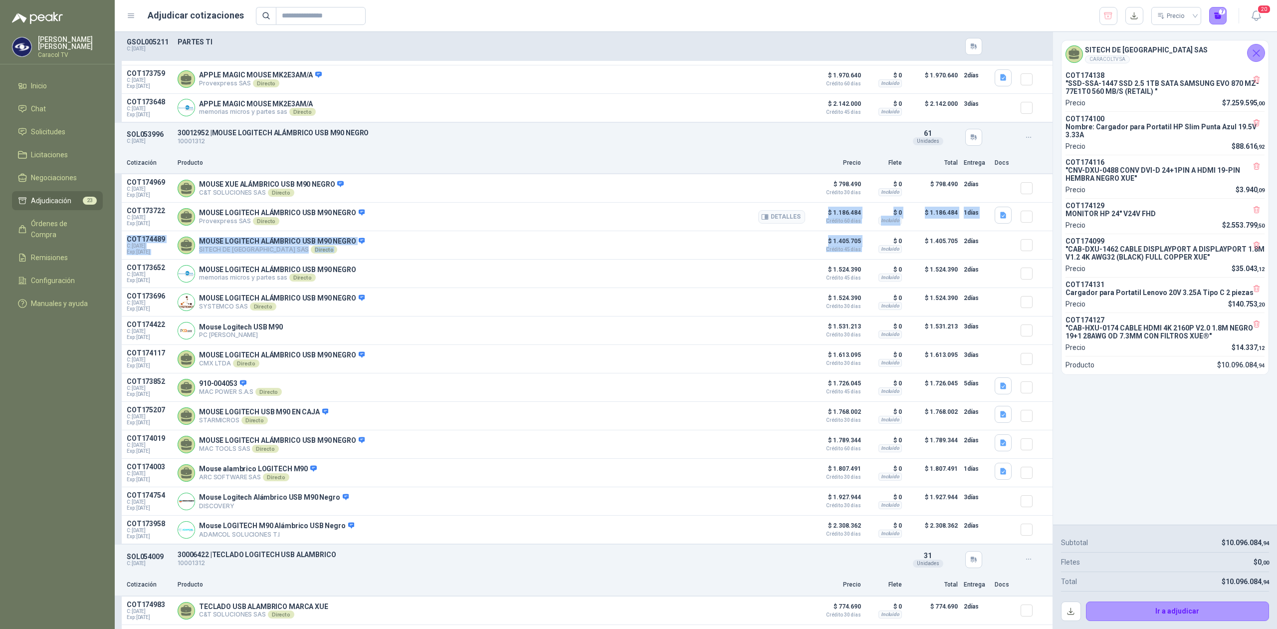
drag, startPoint x: 865, startPoint y: 253, endPoint x: 811, endPoint y: 216, distance: 65.2
click at [811, 216] on div "COT174969 C: [DATE] Exp: [DATE] MOUSE XUE ALÁMBRICO USB M90 NEGRO C&T SOLUCIONE…" at bounding box center [584, 359] width 938 height 370
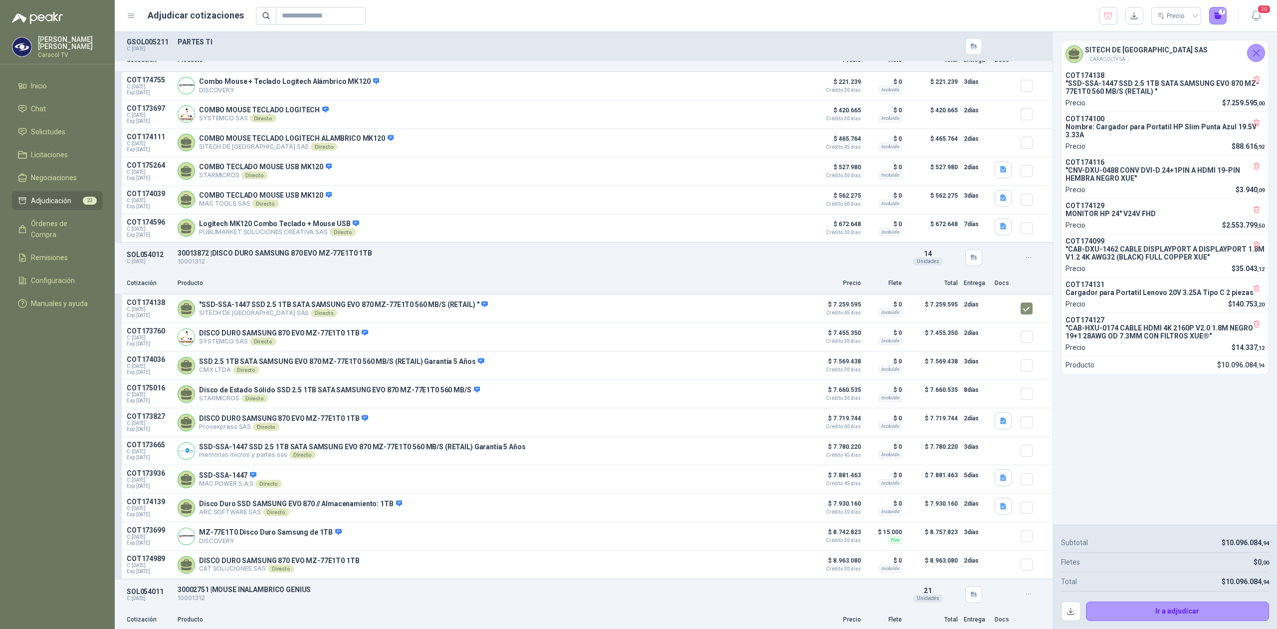
scroll to position [0, 0]
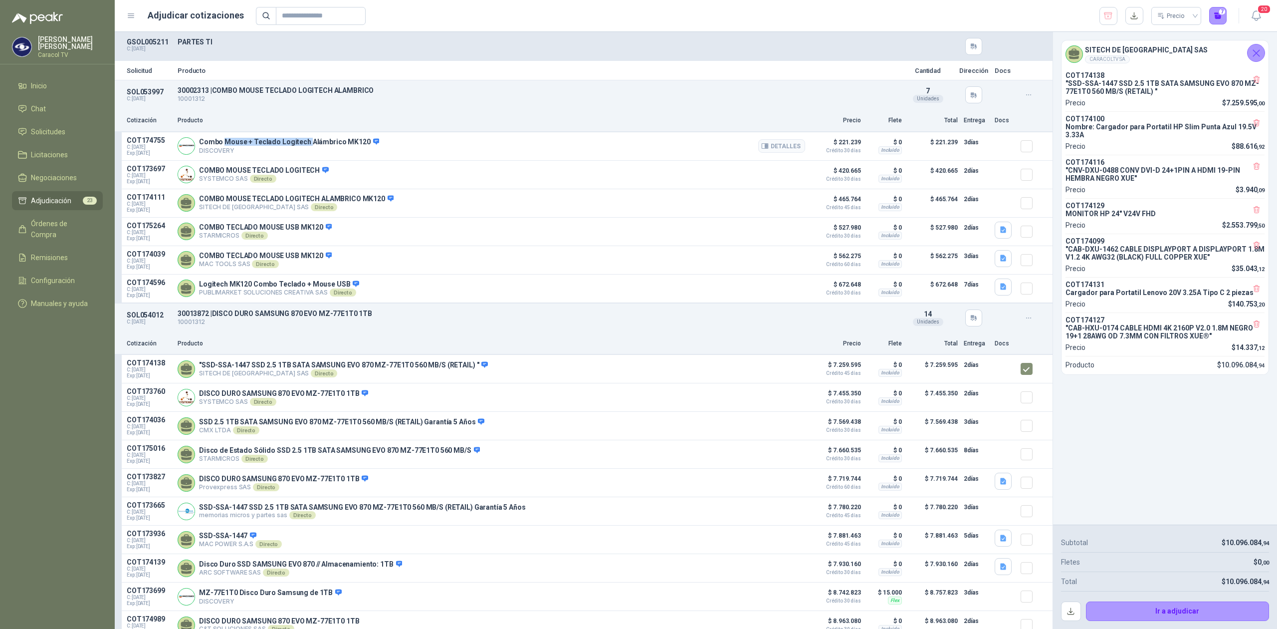
drag, startPoint x: 225, startPoint y: 142, endPoint x: 306, endPoint y: 147, distance: 81.5
click at [306, 147] on p "Combo Mouse + Teclado Logitech Alámbrico MK120" at bounding box center [289, 142] width 180 height 9
click at [307, 151] on p "DISCOVERY" at bounding box center [289, 150] width 180 height 7
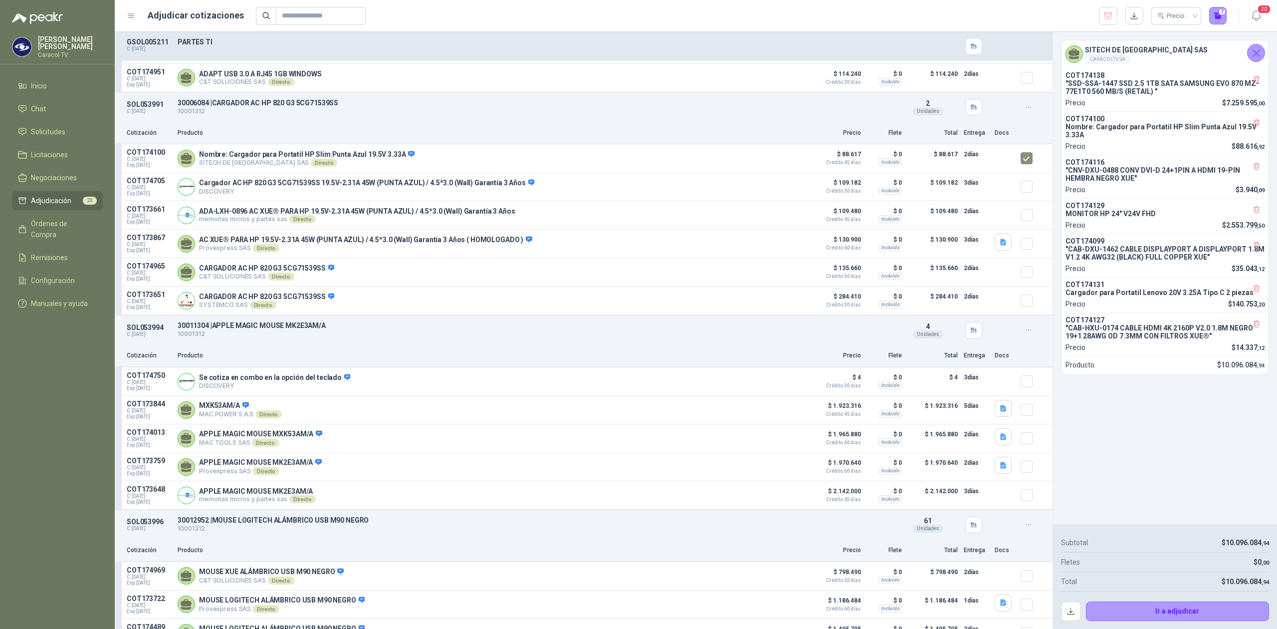
scroll to position [1397, 0]
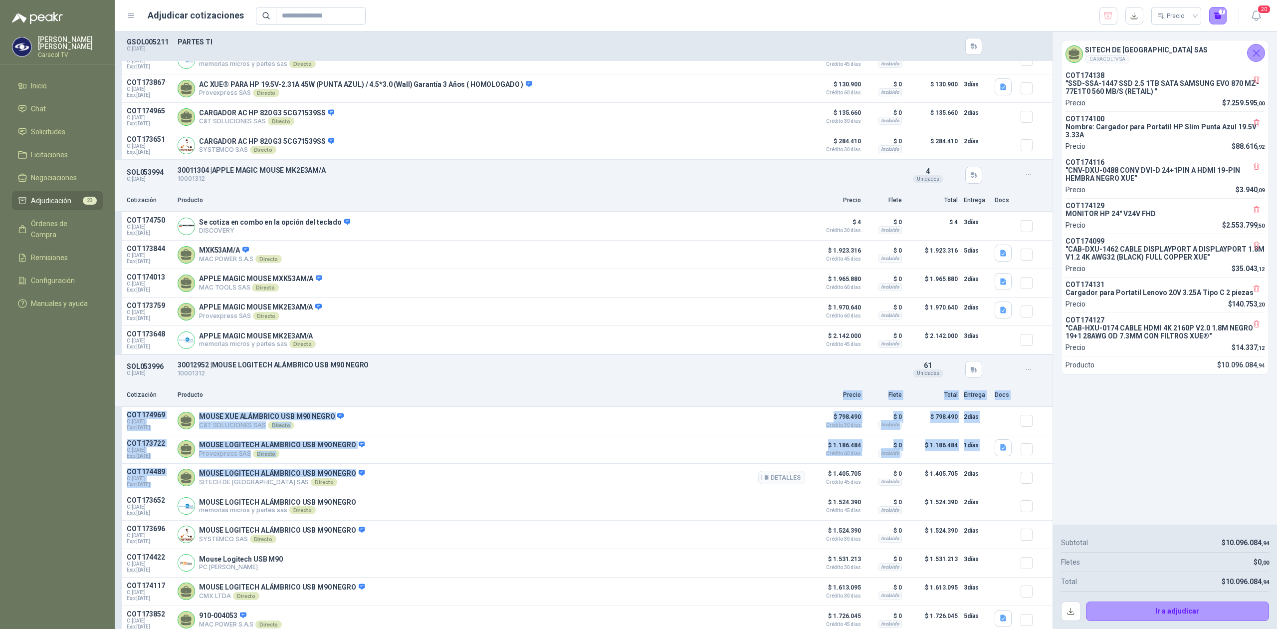
drag, startPoint x: 461, startPoint y: 399, endPoint x: 458, endPoint y: 485, distance: 85.9
click at [458, 485] on article "SOL053996 C: [DATE] 30012952 | MOUSE LOGITECH ALÁMBRICO USB M90 NEGRO 1000131…" at bounding box center [584, 565] width 938 height 422
click at [494, 431] on div "MOUSE XUE ALÁMBRICO USB M90 NEGRO C&T SOLUCIONES SAS Directo Detalles" at bounding box center [492, 421] width 628 height 20
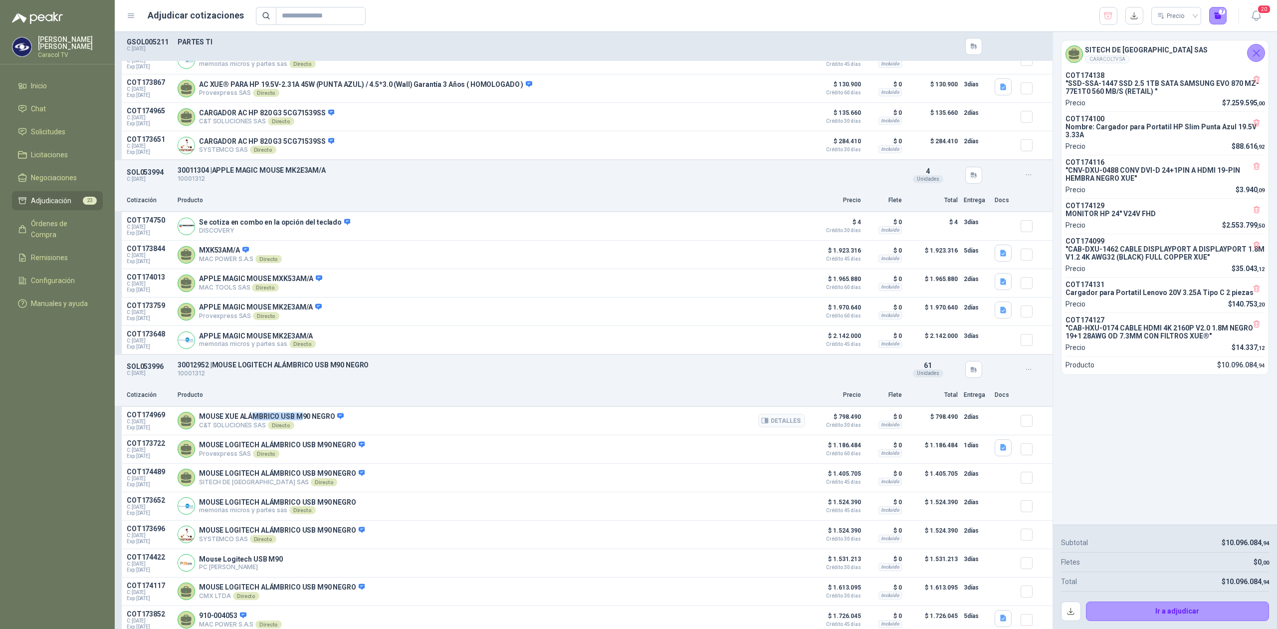
drag, startPoint x: 250, startPoint y: 431, endPoint x: 298, endPoint y: 435, distance: 48.1
click at [298, 421] on p "MOUSE XUE ALÁMBRICO USB M90 NEGRO" at bounding box center [271, 416] width 145 height 9
click at [339, 430] on div "MOUSE XUE ALÁMBRICO USB M90 NEGRO C&T SOLUCIONES SAS Directo Detalles" at bounding box center [492, 421] width 628 height 20
click at [792, 427] on button "Detalles" at bounding box center [781, 420] width 47 height 13
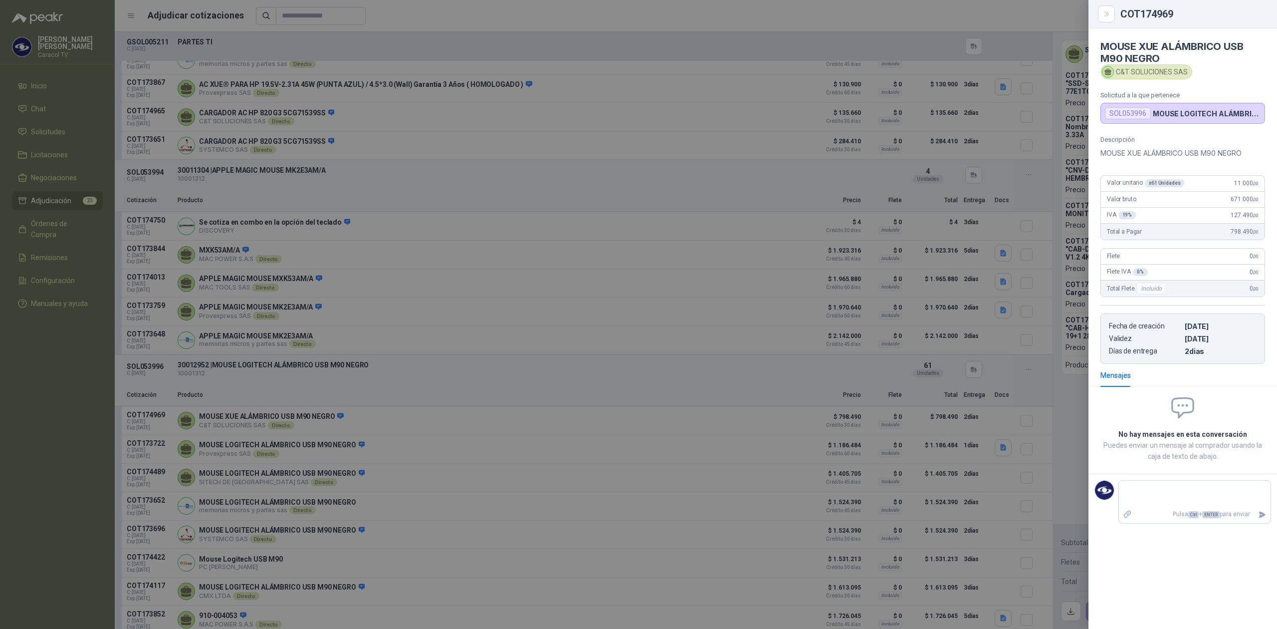
click at [428, 458] on div at bounding box center [638, 314] width 1277 height 629
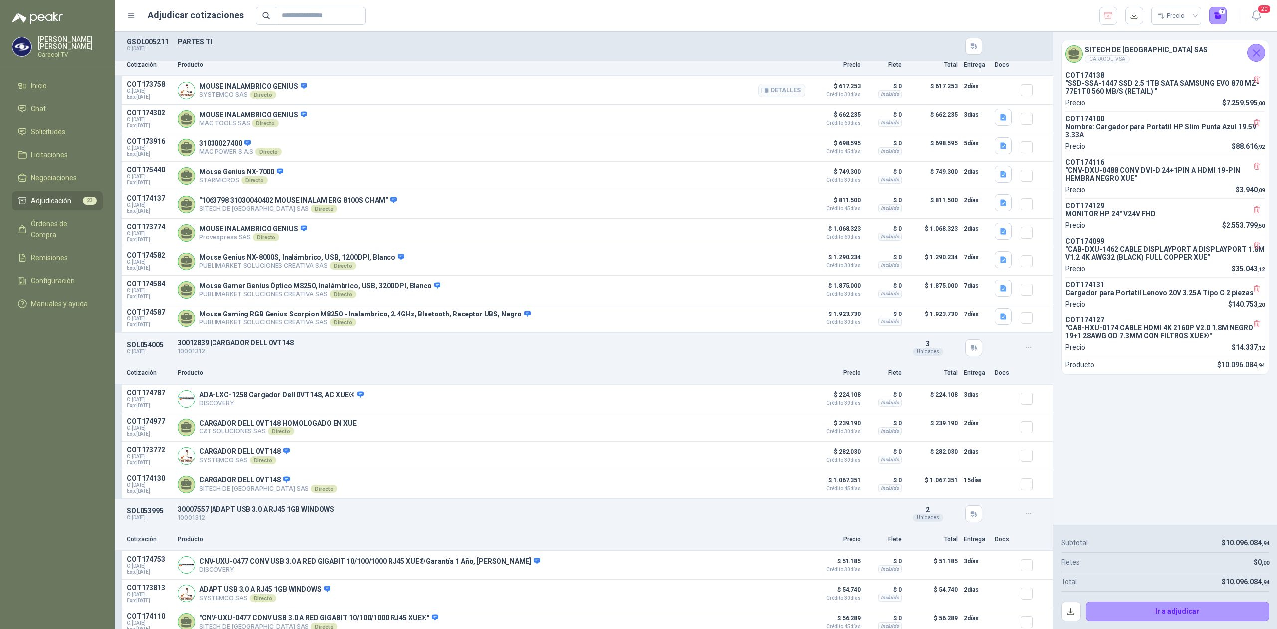
scroll to position [0, 0]
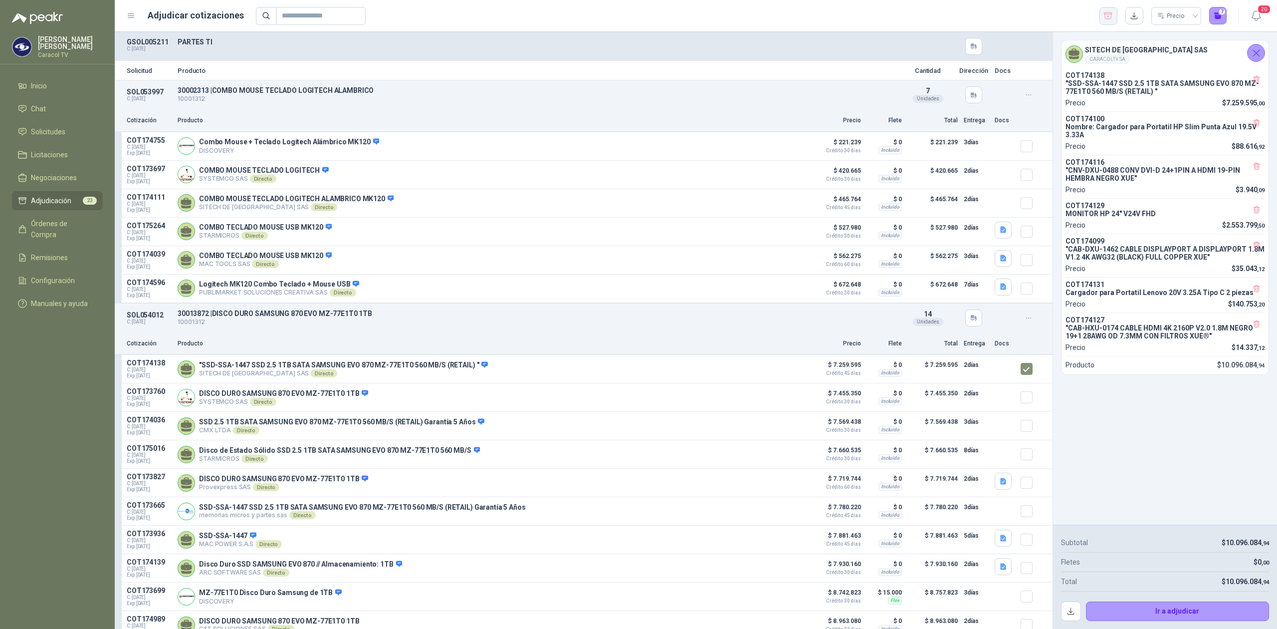
click at [1112, 17] on icon "button" at bounding box center [1108, 16] width 9 height 10
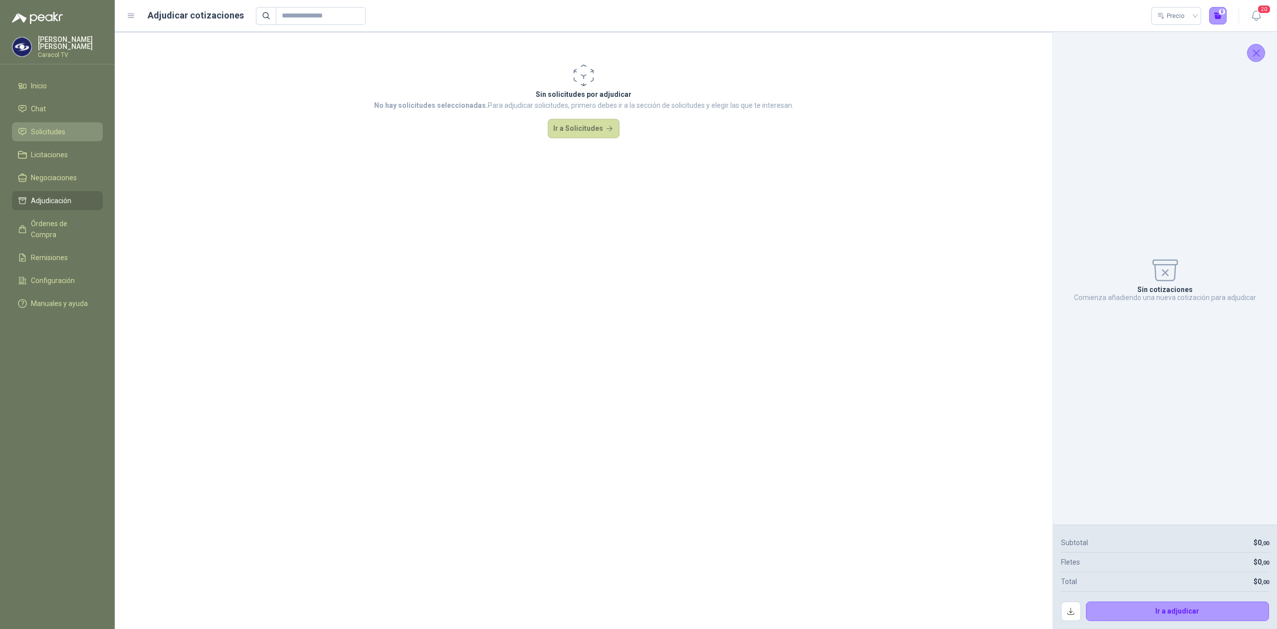
click at [48, 130] on span "Solicitudes" at bounding box center [48, 131] width 34 height 11
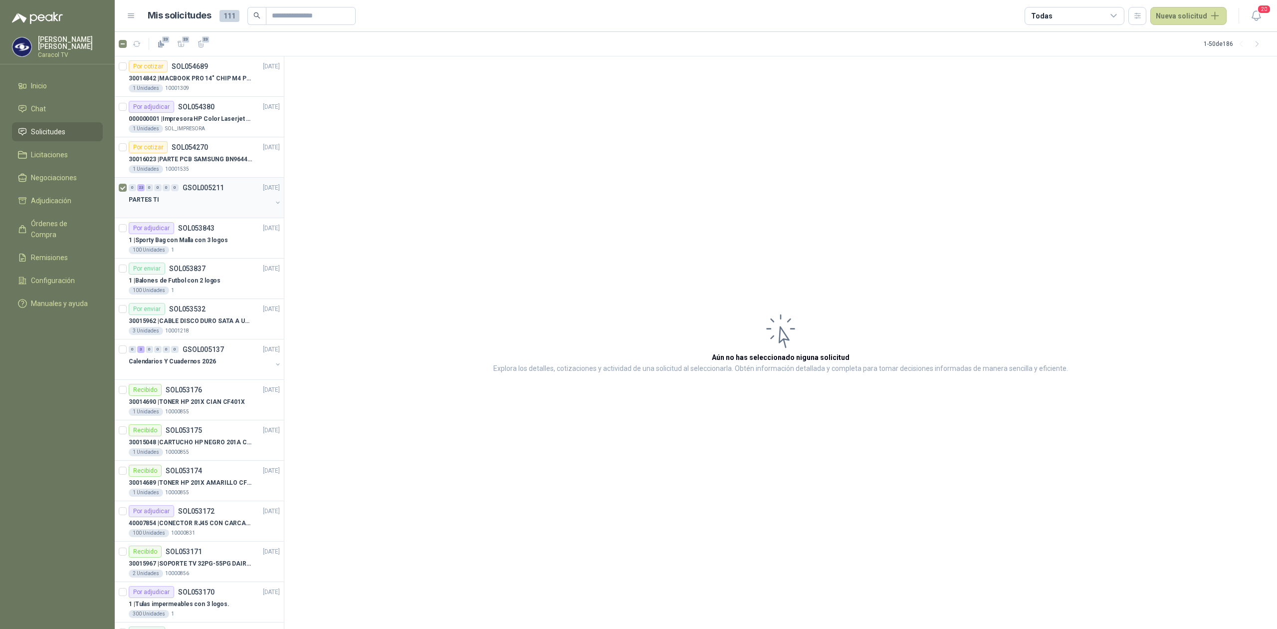
click at [192, 204] on div "PARTES TI" at bounding box center [200, 200] width 143 height 12
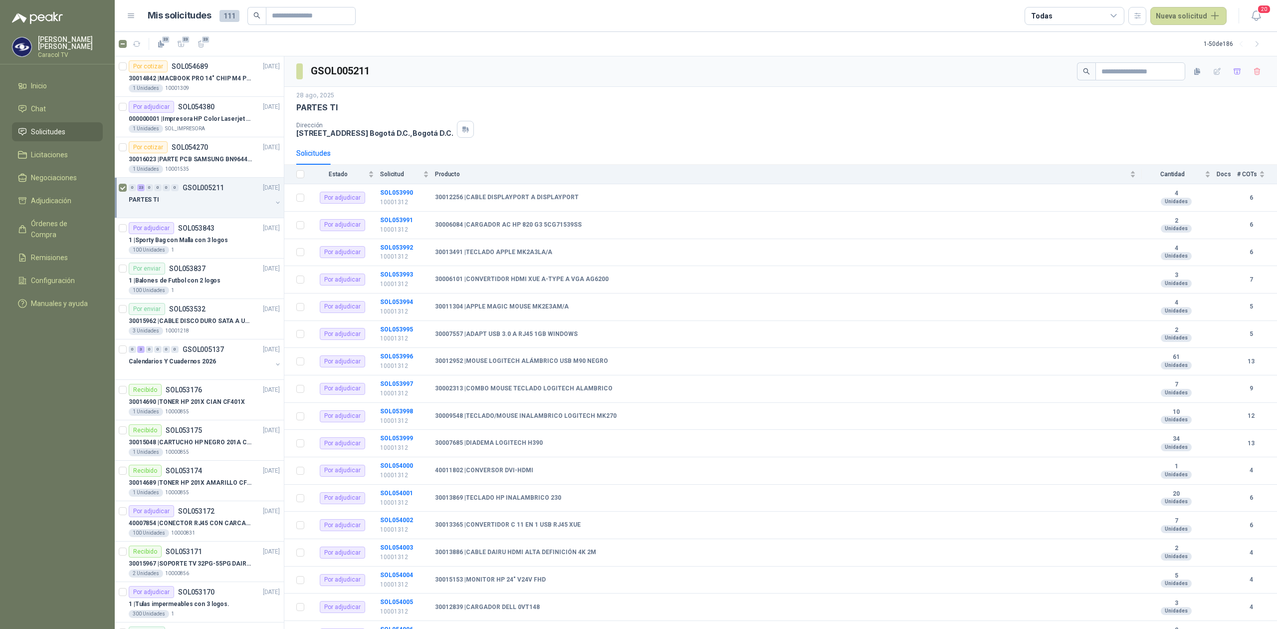
click at [176, 213] on div at bounding box center [200, 210] width 143 height 8
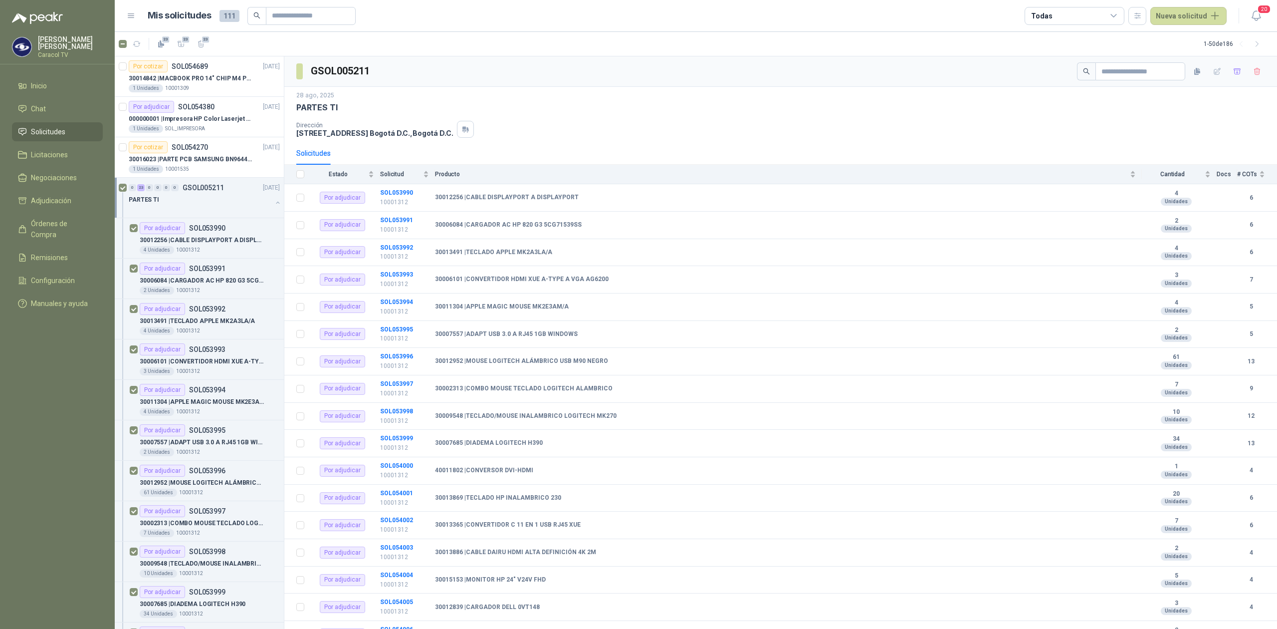
scroll to position [0, 0]
click at [209, 440] on p "30007557 | ADAPT USB 3.0 A RJ45 1GB WINDOWS" at bounding box center [202, 441] width 124 height 9
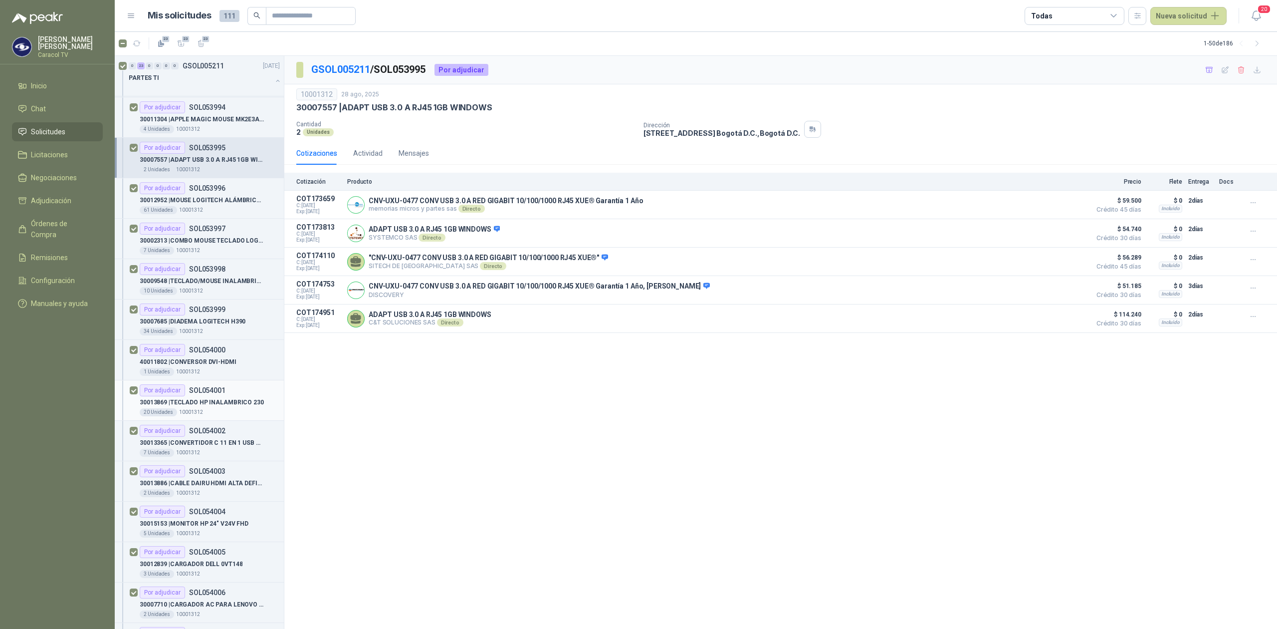
scroll to position [310, 0]
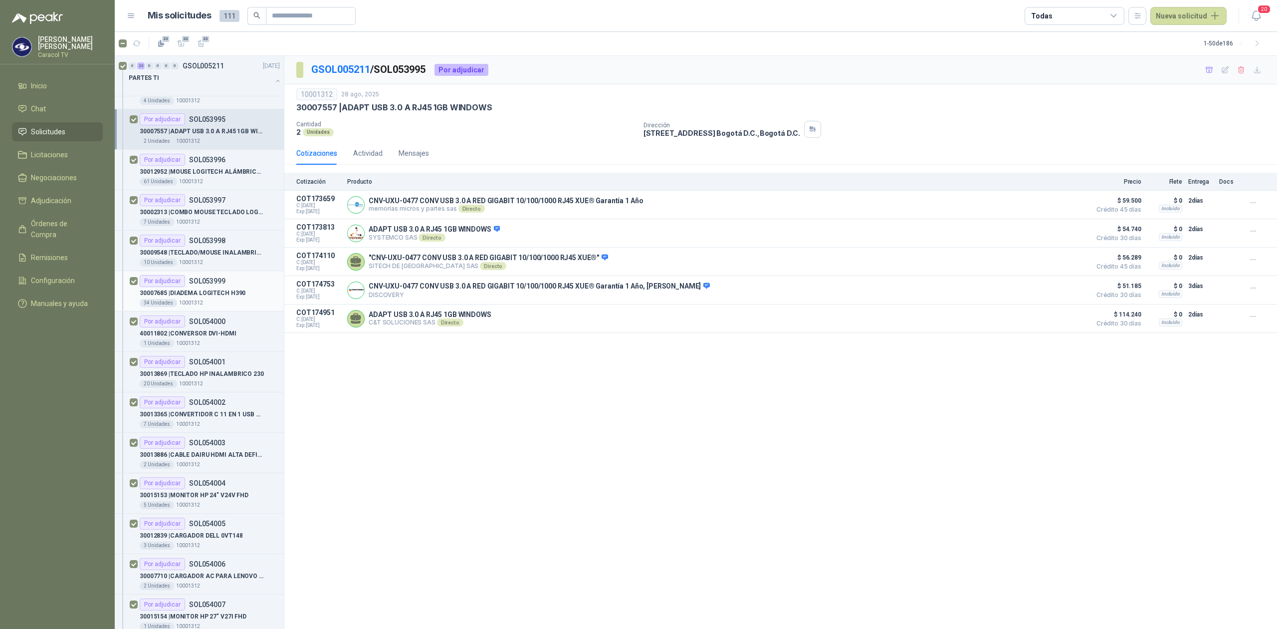
click at [211, 290] on p "30007685 | DIADEMA LOGITECH H390" at bounding box center [193, 292] width 106 height 9
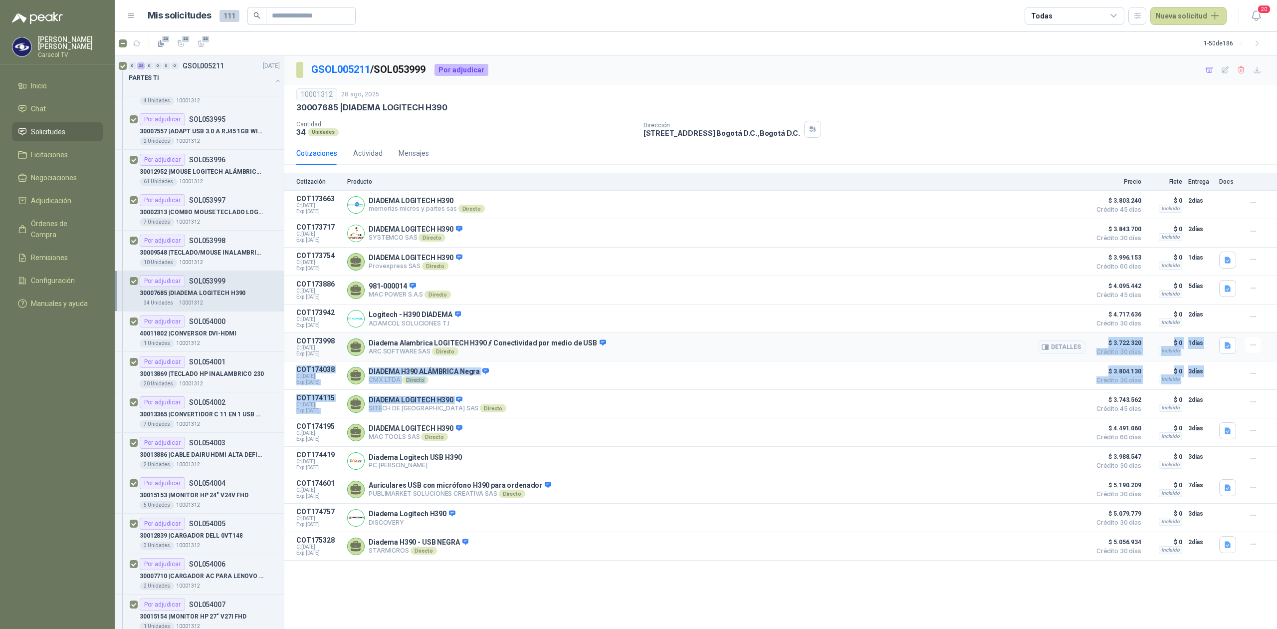
drag, startPoint x: 381, startPoint y: 417, endPoint x: 1090, endPoint y: 347, distance: 712.0
click at [1090, 347] on div "Cotización Producto Precio Flete Entrega Docs COT173663 C: [DATE] Exp: [DATE] D…" at bounding box center [780, 367] width 993 height 388
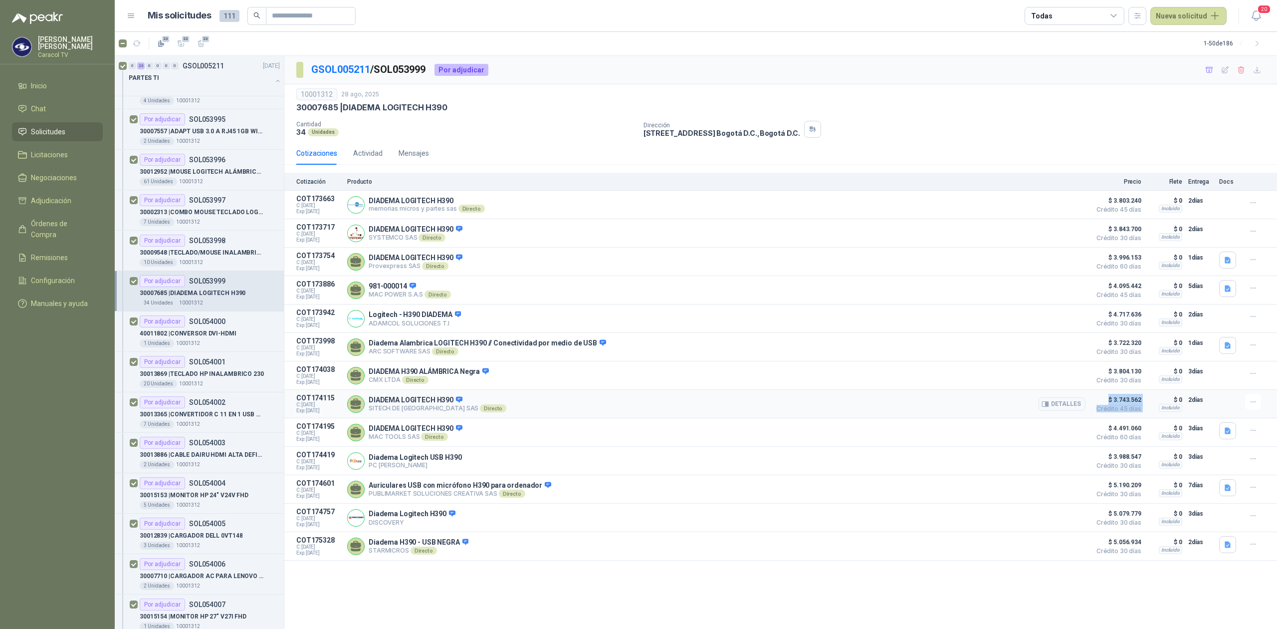
drag, startPoint x: 1155, startPoint y: 412, endPoint x: 1108, endPoint y: 404, distance: 47.6
click at [1108, 404] on article "COT174115 C: [DATE] Exp: [DATE] DIADEMA LOGITECH H390 SITECH DE [GEOGRAPHIC_DAT…" at bounding box center [780, 404] width 993 height 28
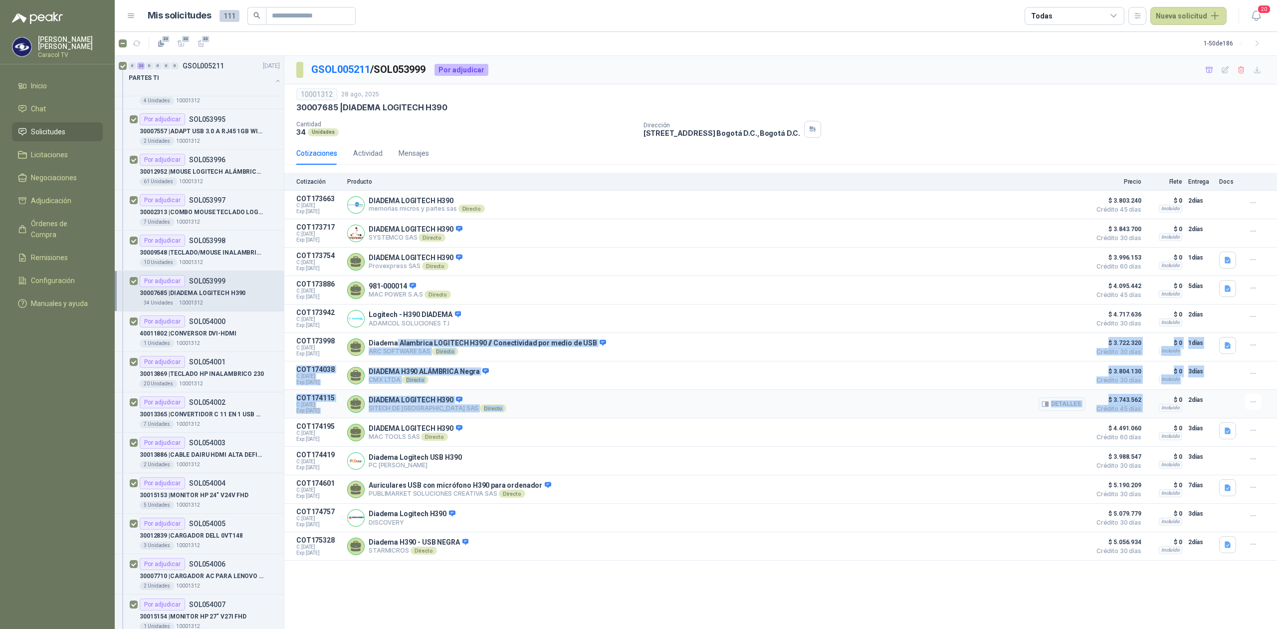
drag, startPoint x: 390, startPoint y: 342, endPoint x: 1146, endPoint y: 423, distance: 760.3
click at [1146, 423] on div "Cotización Producto Precio Flete Entrega Docs COT173663 C: [DATE] Exp: [DATE] D…" at bounding box center [780, 367] width 993 height 388
click at [1128, 346] on span "$ 3.722.320" at bounding box center [1117, 343] width 50 height 12
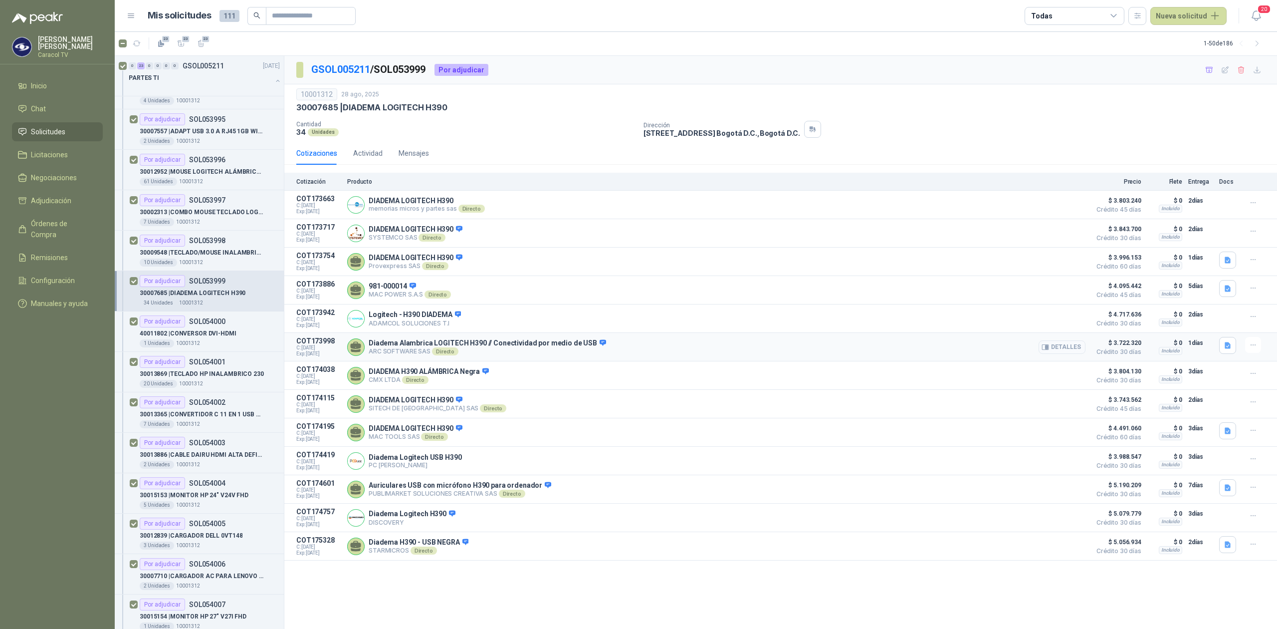
click at [1058, 353] on button "Detalles" at bounding box center [1062, 346] width 47 height 13
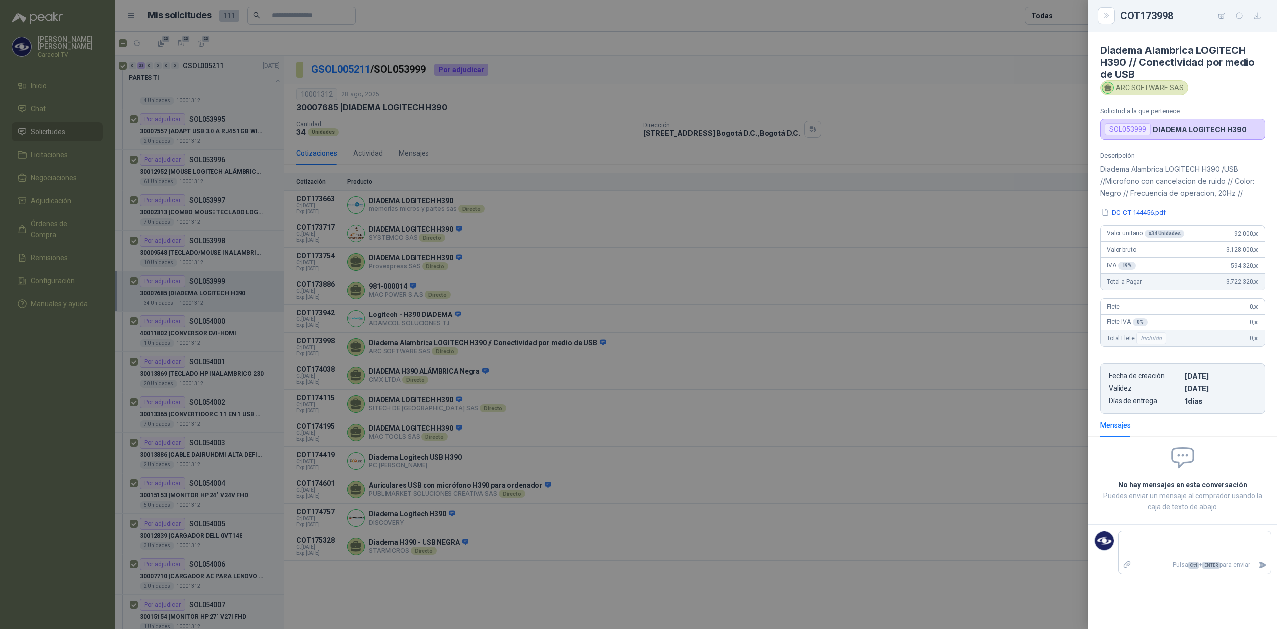
click at [1015, 372] on div at bounding box center [638, 314] width 1277 height 629
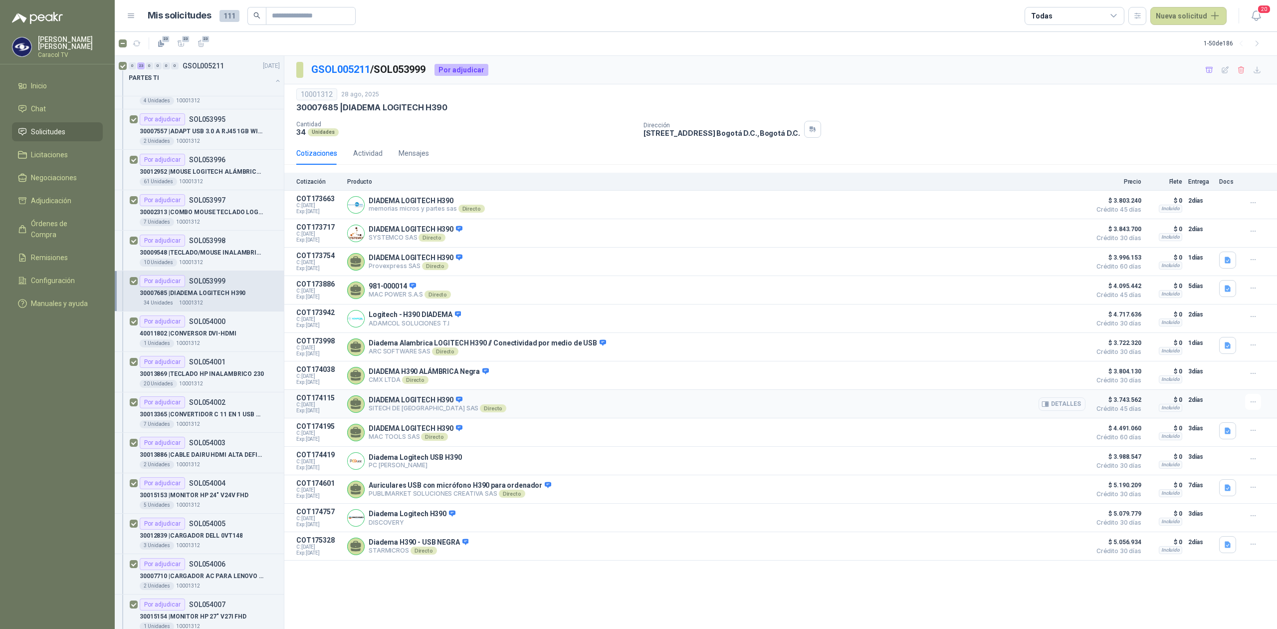
click at [1068, 406] on button "Detalles" at bounding box center [1062, 403] width 47 height 13
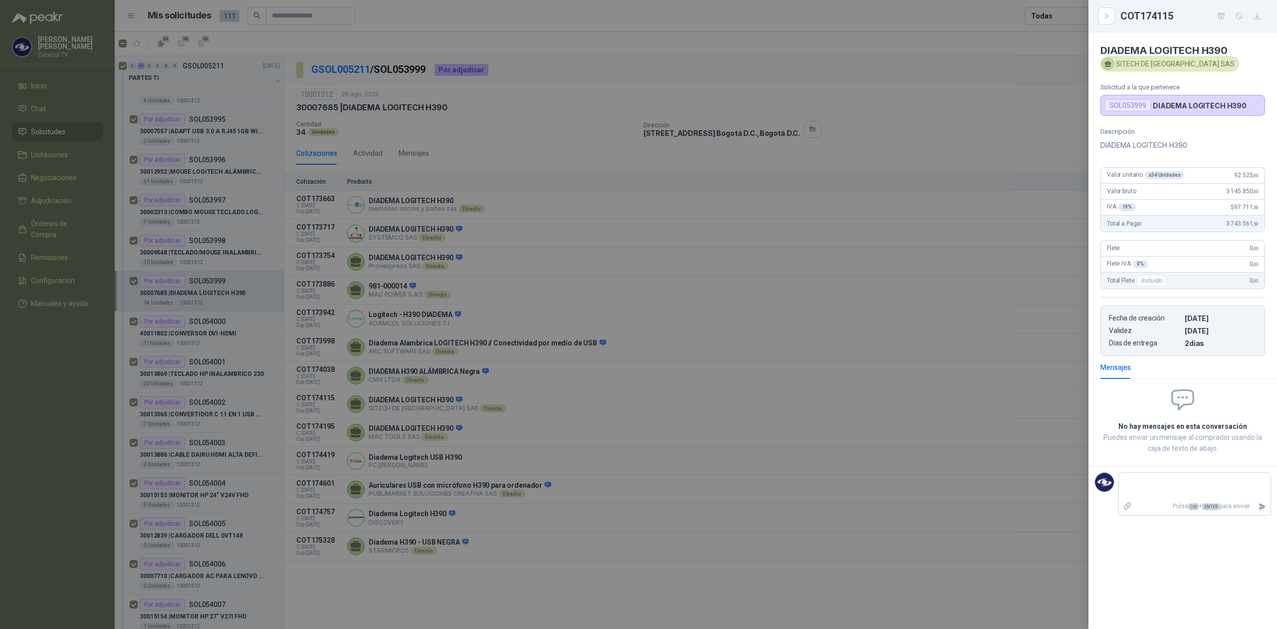
click at [787, 510] on div at bounding box center [638, 314] width 1277 height 629
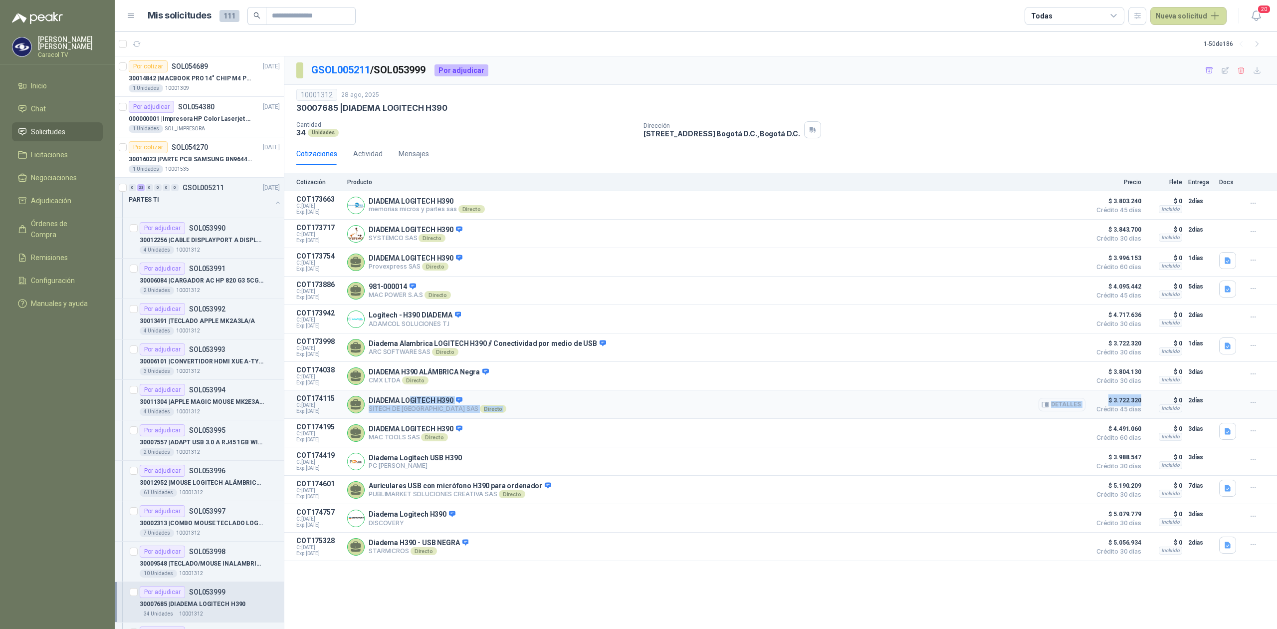
drag, startPoint x: 406, startPoint y: 402, endPoint x: 1144, endPoint y: 405, distance: 737.5
click at [1144, 405] on article "COT174115 C: 29/08/2025 Exp: 08/09/2025 DIADEMA LOGITECH H390 SITECH DE COLOMBI…" at bounding box center [780, 404] width 993 height 28
click at [1144, 408] on article "COT174115 C: 29/08/2025 Exp: 08/09/2025 DIADEMA LOGITECH H390 SITECH DE COLOMBI…" at bounding box center [780, 404] width 993 height 28
